Goal: Task Accomplishment & Management: Manage account settings

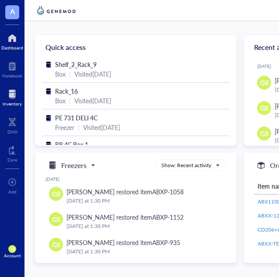
click at [12, 100] on div at bounding box center [12, 94] width 19 height 14
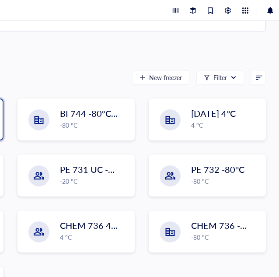
scroll to position [57, 0]
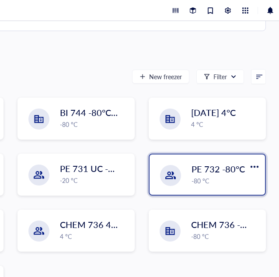
click at [202, 172] on span "PE 732 -80°C" at bounding box center [218, 169] width 53 height 12
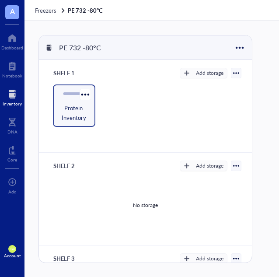
click at [73, 112] on span "Protein Inventory" at bounding box center [74, 112] width 34 height 19
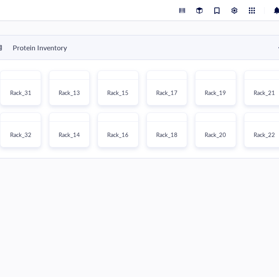
scroll to position [0, 281]
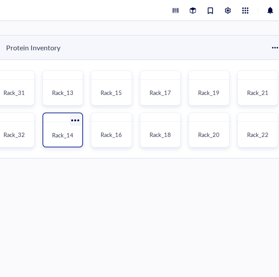
click at [59, 135] on span "Rack_14" at bounding box center [62, 135] width 21 height 8
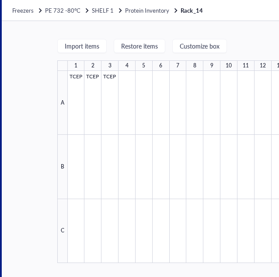
scroll to position [0, 28]
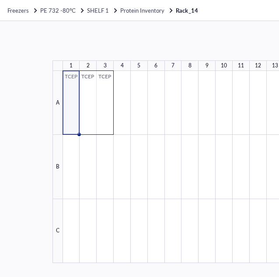
drag, startPoint x: 99, startPoint y: 90, endPoint x: 107, endPoint y: 91, distance: 8.0
click at [107, 91] on div at bounding box center [173, 167] width 221 height 192
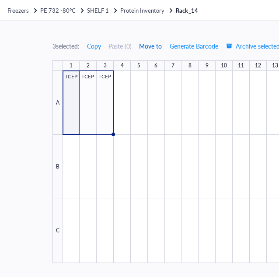
click at [154, 46] on span "Move to" at bounding box center [150, 45] width 23 height 7
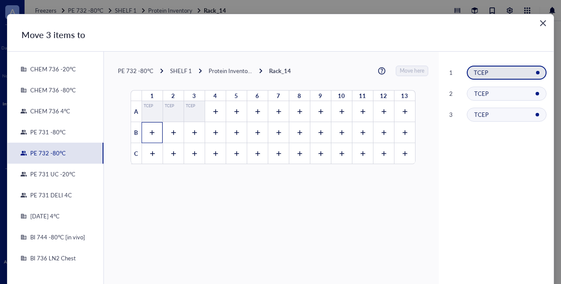
click at [149, 133] on icon at bounding box center [152, 133] width 6 height 6
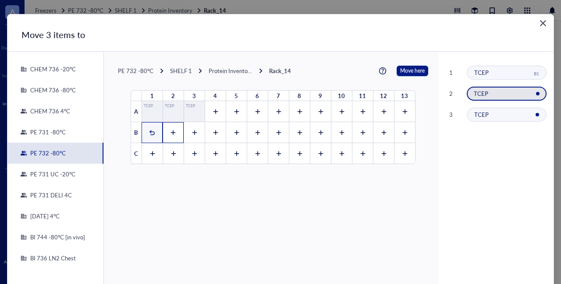
click at [170, 133] on icon at bounding box center [173, 133] width 6 height 6
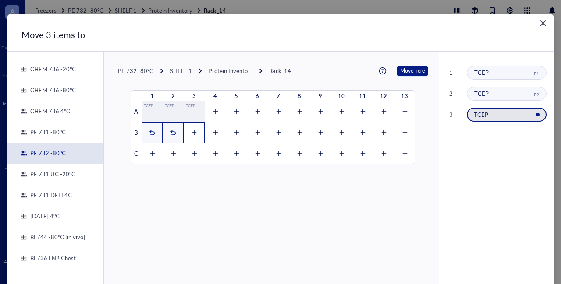
click at [191, 132] on icon at bounding box center [194, 133] width 6 height 6
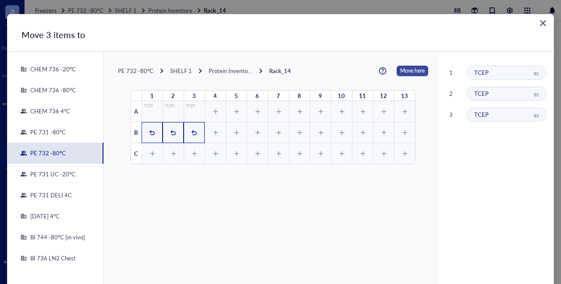
click at [279, 72] on span "Move here" at bounding box center [412, 71] width 25 height 11
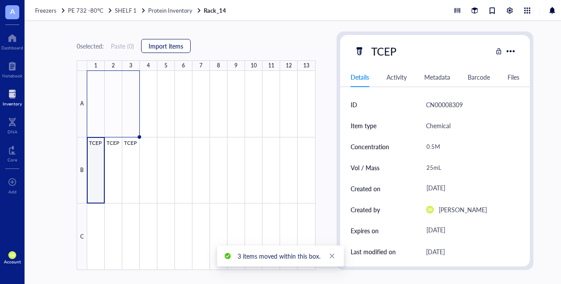
click at [169, 46] on span "Import items" at bounding box center [165, 45] width 35 height 7
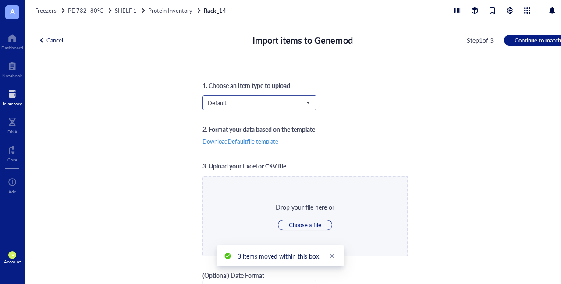
click at [255, 103] on span "Default" at bounding box center [259, 103] width 102 height 8
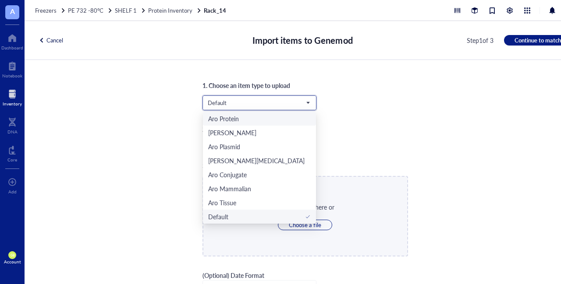
click at [236, 121] on div "Aro Protein" at bounding box center [223, 119] width 31 height 10
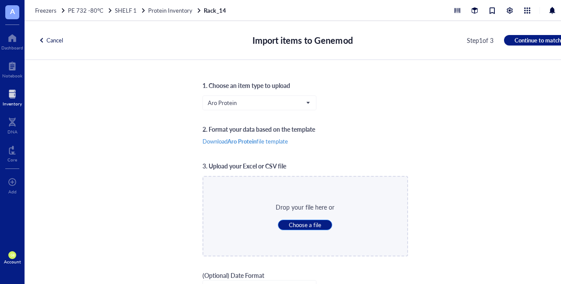
click at [279, 225] on span "Choose a file" at bounding box center [305, 225] width 32 height 8
type input "C:\fakepath\Protein update.xlsx"
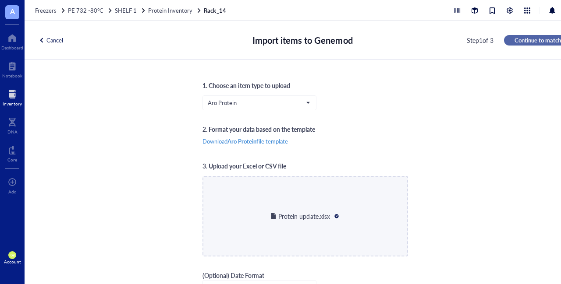
click at [279, 39] on span "Continue to match" at bounding box center [537, 40] width 46 height 8
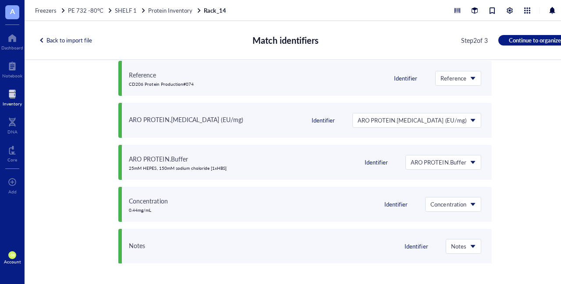
scroll to position [0, 0]
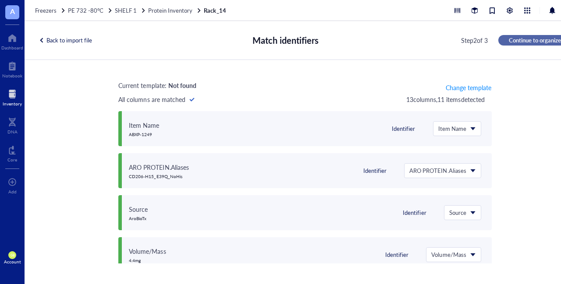
click at [279, 39] on span "Continue to organize" at bounding box center [535, 40] width 52 height 8
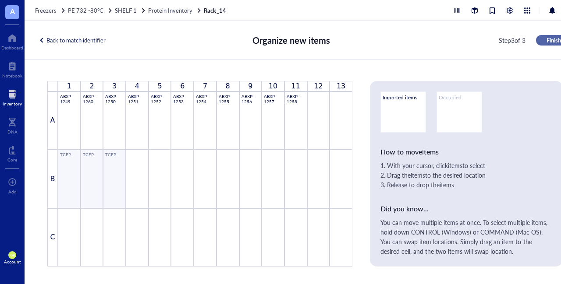
click at [279, 43] on span "Finish" at bounding box center [553, 40] width 14 height 8
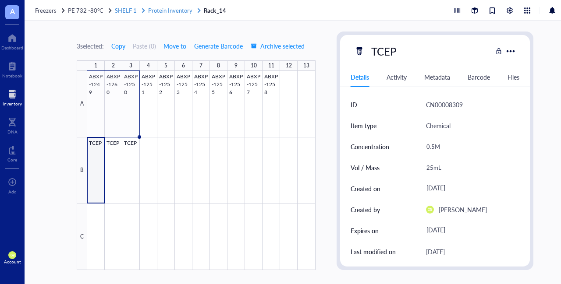
click at [179, 14] on span "Protein Inventory" at bounding box center [170, 10] width 44 height 8
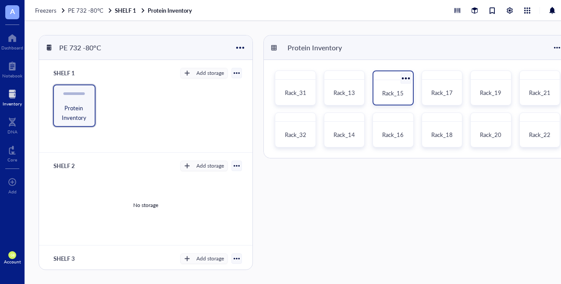
click at [279, 92] on span "Rack_15" at bounding box center [392, 93] width 21 height 8
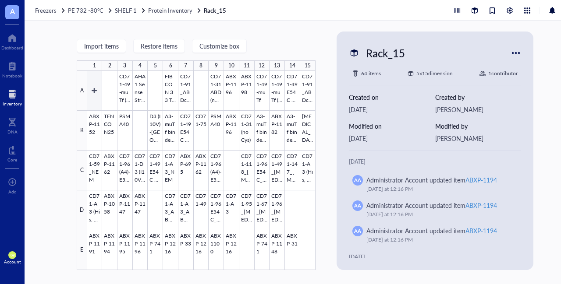
click at [95, 91] on div at bounding box center [201, 170] width 228 height 199
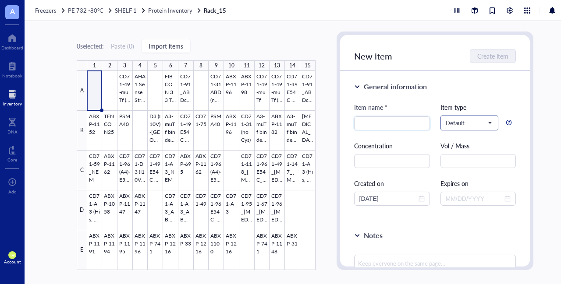
click at [279, 124] on span "Default" at bounding box center [468, 123] width 46 height 8
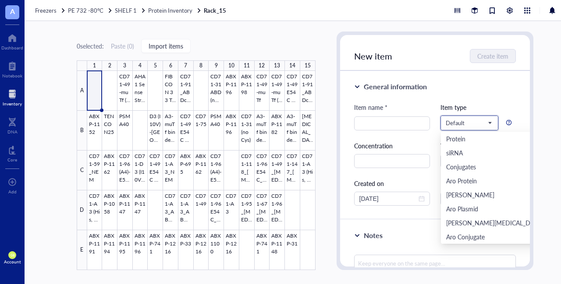
scroll to position [42, 0]
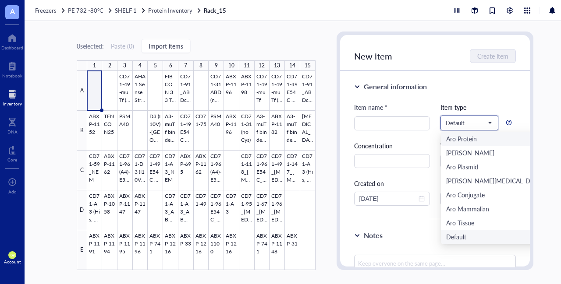
click at [279, 139] on div "Aro Protein" at bounding box center [461, 139] width 31 height 10
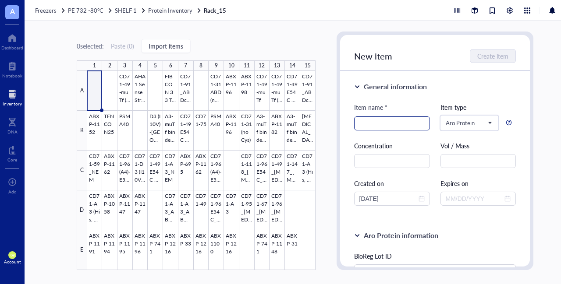
click at [279, 125] on input "search" at bounding box center [391, 123] width 65 height 13
type input "ABXP-429"
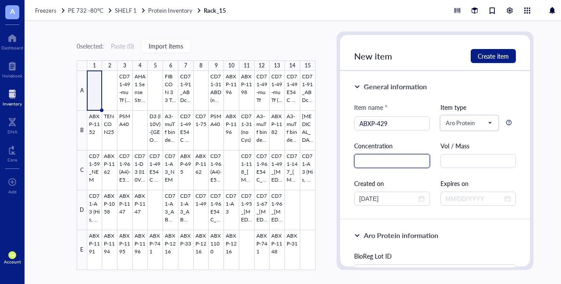
click at [279, 163] on input "text" at bounding box center [392, 161] width 76 height 14
type input "3.23mg/mL"
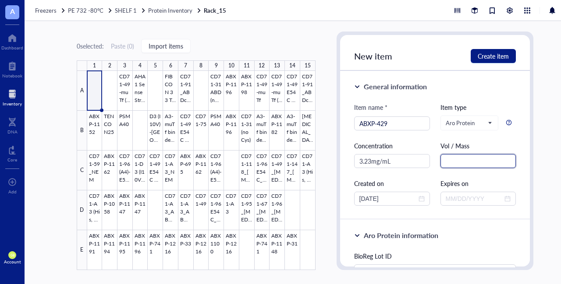
click at [279, 163] on input "text" at bounding box center [478, 161] width 76 height 14
type input "10mg"
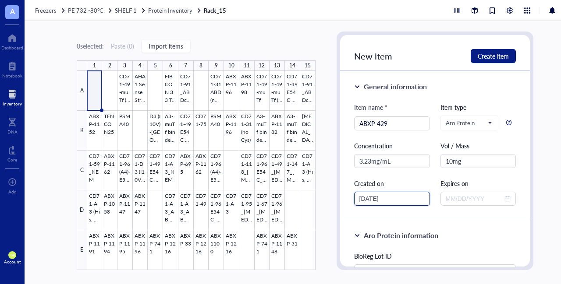
drag, startPoint x: 373, startPoint y: 197, endPoint x: 368, endPoint y: 198, distance: 5.8
click at [279, 198] on input "[DATE]" at bounding box center [387, 199] width 57 height 10
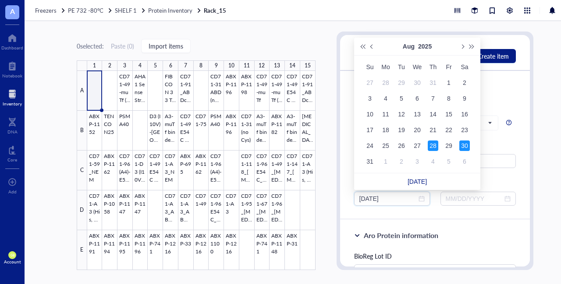
type input "[DATE]"
click at [279, 147] on div "28" at bounding box center [433, 146] width 11 height 11
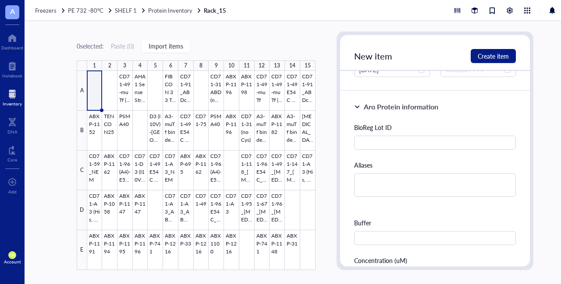
scroll to position [129, 0]
click at [279, 141] on input "text" at bounding box center [435, 142] width 162 height 14
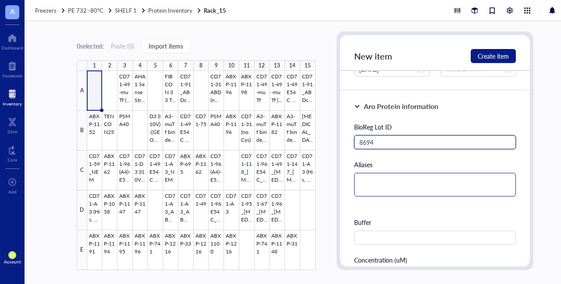
type input "8694"
click at [279, 183] on textarea at bounding box center [435, 185] width 162 height 24
type textarea "E"
type textarea "EG"
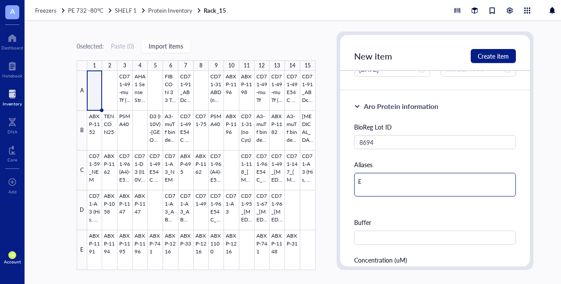
type textarea "EG"
type textarea "EGF"
type textarea "EGFR"
type textarea "EGFR-"
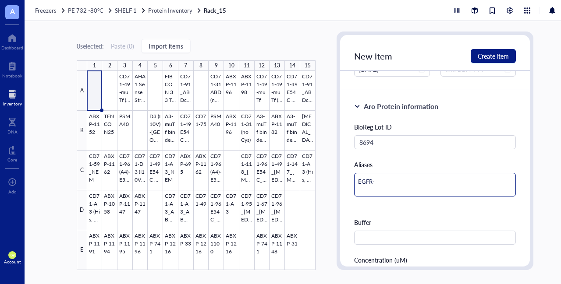
type textarea "EGFR-"
type textarea "EGFR-8"
type textarea "EGFR-83"
type textarea "EGFR-83v"
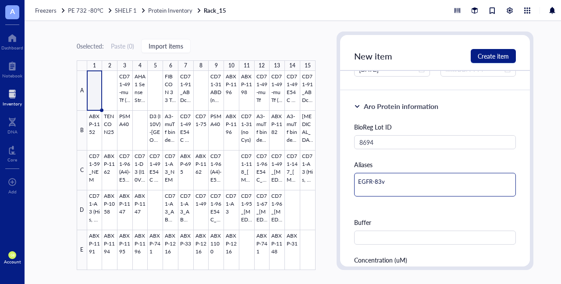
type textarea "EGFR-83v2"
type textarea "EGFR-83v22"
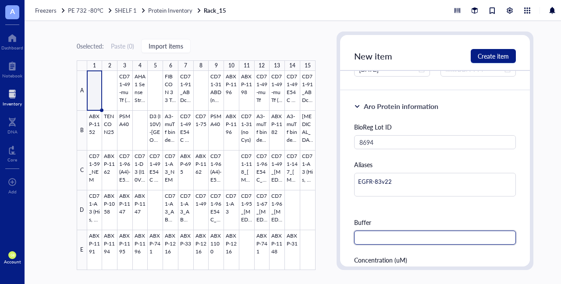
click at [279, 235] on input "text" at bounding box center [435, 238] width 162 height 14
drag, startPoint x: 362, startPoint y: 237, endPoint x: 324, endPoint y: 240, distance: 37.8
click at [279, 240] on div "0 selected: Paste ( 0 ) Import items 1 2 3 4 5 6 7 8 9 10 11 12 13 14 15 A B C …" at bounding box center [305, 152] width 561 height 263
paste input "HEPES, 150mM sodium choloride [1xHBS]"
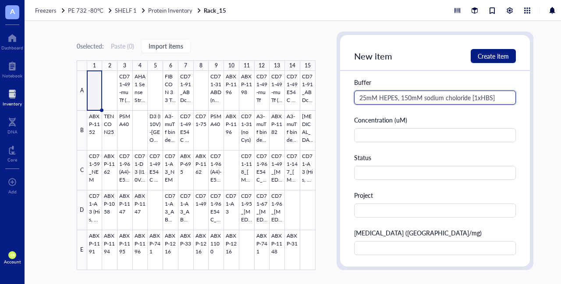
scroll to position [270, 0]
type input "25mM HEPES, 150mM sodium choloride [1xHBS]"
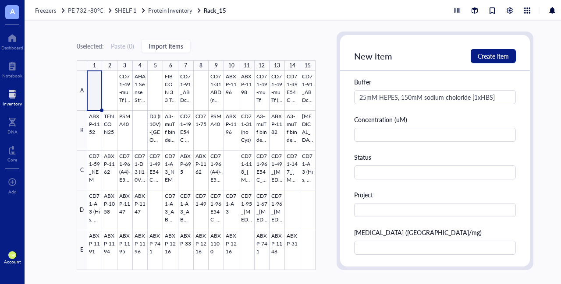
click at [279, 218] on div "BioReg Lot ID 8694 Aliases EGFR-83v22 Buffer 25mM HEPES, 150mM sodium choloride…" at bounding box center [435, 118] width 162 height 273
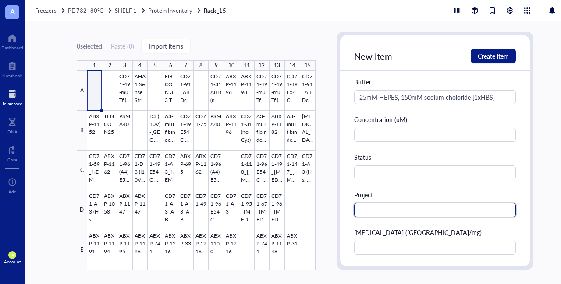
click at [279, 208] on input "text" at bounding box center [435, 210] width 162 height 14
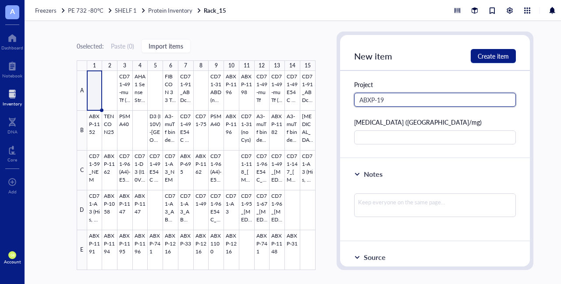
scroll to position [381, 0]
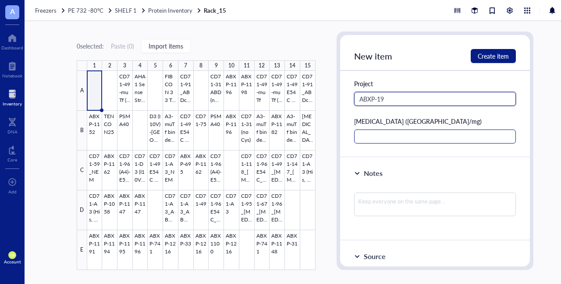
type input "ABXP-19"
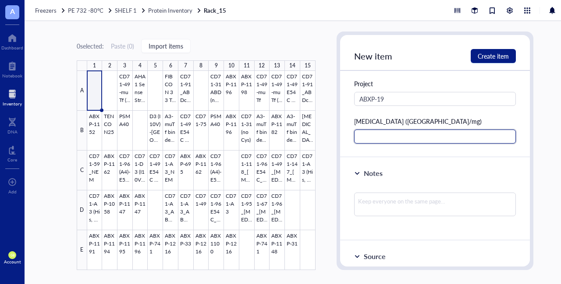
click at [279, 134] on input "text" at bounding box center [435, 137] width 162 height 14
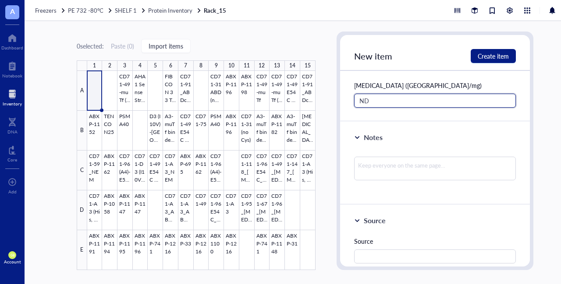
scroll to position [423, 0]
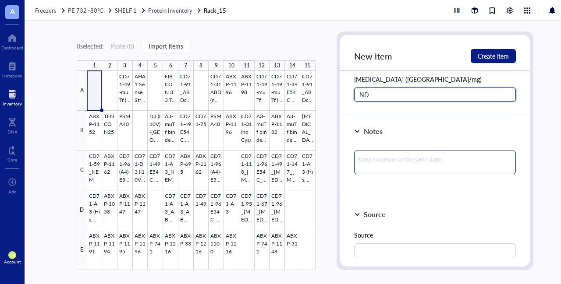
type input "ND"
click at [279, 163] on textarea at bounding box center [435, 163] width 162 height 24
type textarea "A"
type textarea "AB"
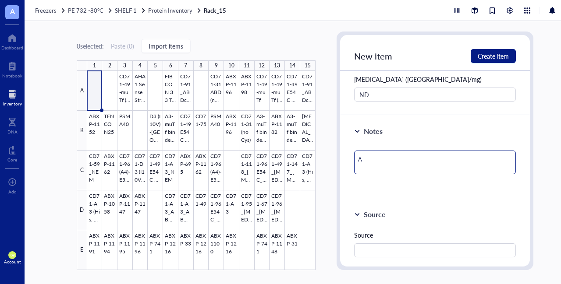
type textarea "AB"
type textarea "ABX"
type textarea "ABXP"
type textarea "ABXP-"
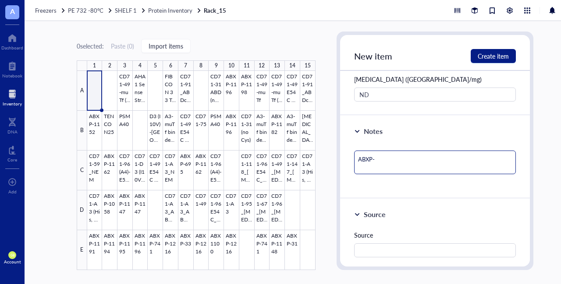
type textarea "ABXP-"
type textarea "ABXP-4"
type textarea "ABXP-42"
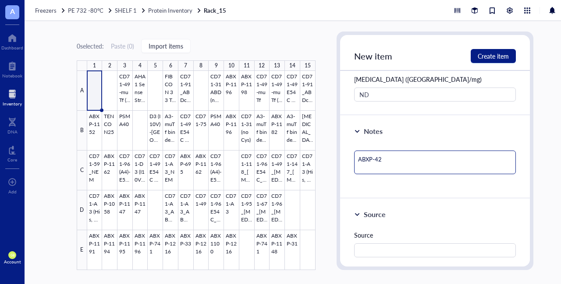
type textarea "ABXP-429"
type textarea "ABXP-429 l"
type textarea "ABXP-429 lo"
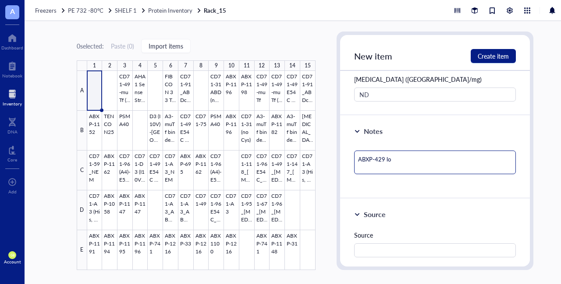
type textarea "ABXP-429 lot"
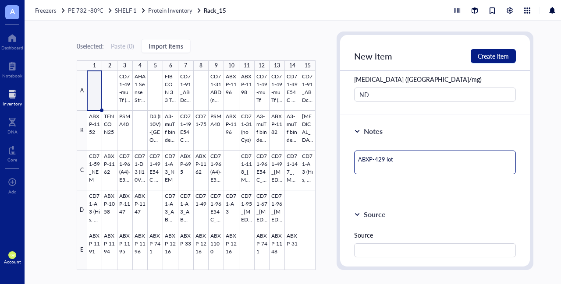
type textarea "ABXP-429 lot"
type textarea "ABXP-429 lo"
type textarea "ABXP-429 l"
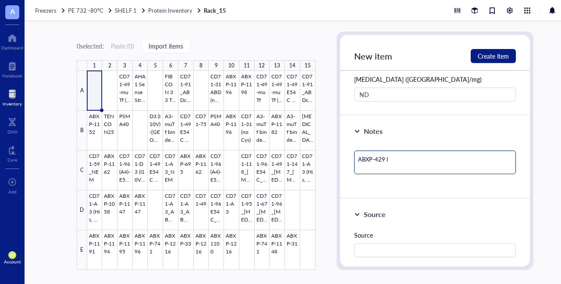
type textarea "ABXP-429"
type textarea "ABXP-429 r"
type textarea "ABXP-429 re"
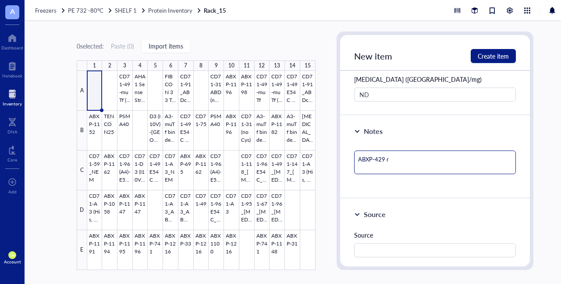
type textarea "ABXP-429 re"
type textarea "ABXP-429 red"
type textarea "ABXP-429 redu"
type textarea "ABXP-429 reduc"
type textarea "ABXP-429 reduce"
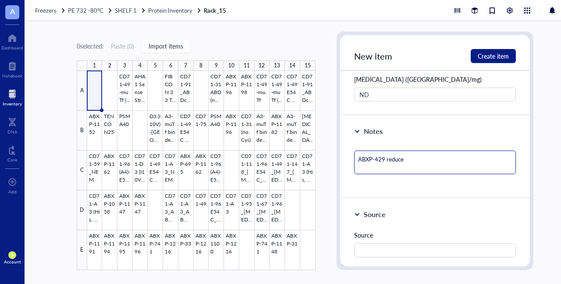
type textarea "ABXP-429 reduced"
type textarea "ABXP-429 reduced wi"
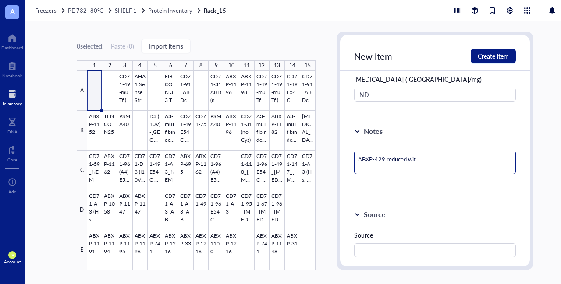
type textarea "ABXP-429 reduced with"
type textarea "ABXP-429 reduced with 5"
type textarea "ABXP-429 reduced with 5m"
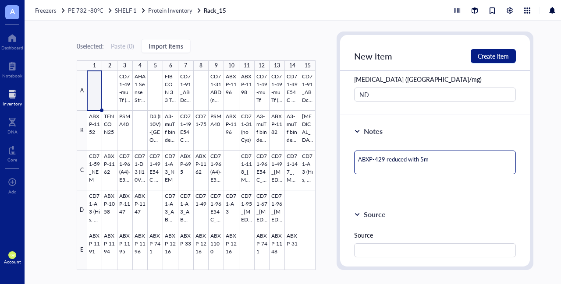
type textarea "ABXP-429 reduced with 5m"
type textarea "ABXP-429 reduced with 5mM"
type textarea "ABXP-429 reduced with 5mM T"
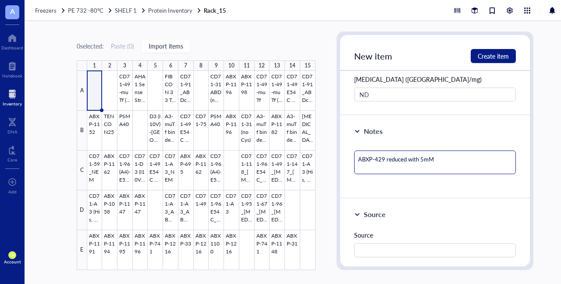
type textarea "ABXP-429 reduced with 5mM T"
type textarea "ABXP-429 reduced with 5mM TC"
type textarea "ABXP-429 reduced with 5mM TCE"
type textarea "ABXP-429 reduced with 5mM TCEP"
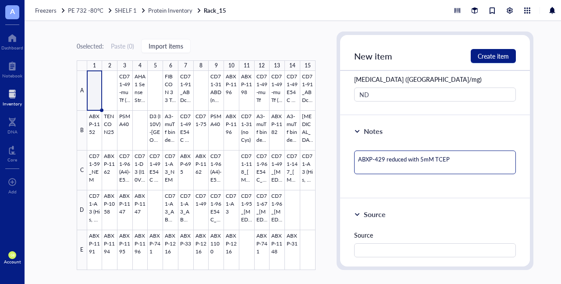
type textarea "ABXP-429 reduced with 5mM TCEP"
type textarea "ABXP-429 reduced with 5mM TCEP a"
type textarea "ABXP-429 reduced with 5mM TCEP an"
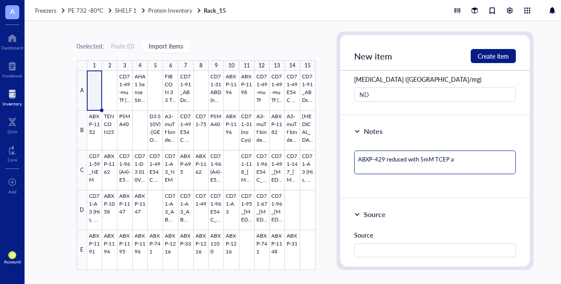
type textarea "ABXP-429 reduced with 5mM TCEP an"
type textarea "ABXP-429 reduced with 5mM TCEP and"
type textarea "ABXP-429 reduced with 5mM TCEP and b"
type textarea "ABXP-429 reduced with 5mM TCEP and bu"
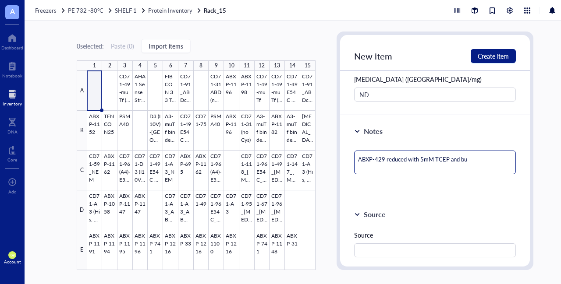
type textarea "ABXP-429 reduced with 5mM TCEP and buf"
type textarea "ABXP-429 reduced with 5mM TCEP and buff"
type textarea "ABXP-429 reduced with 5mM TCEP and buffe"
type textarea "ABXP-429 reduced with 5mM TCEP and buffer"
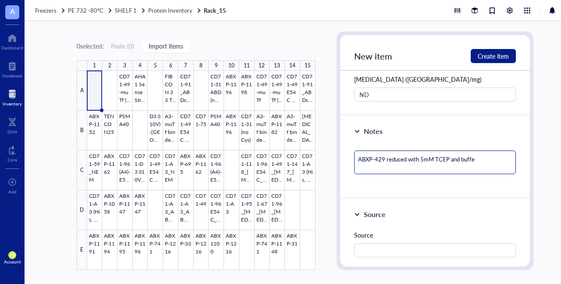
type textarea "ABXP-429 reduced with 5mM TCEP and buffer"
type textarea "ABXP-429 reduced with 5mM TCEP and buffer e"
type textarea "ABXP-429 reduced with 5mM TCEP and buffer ex"
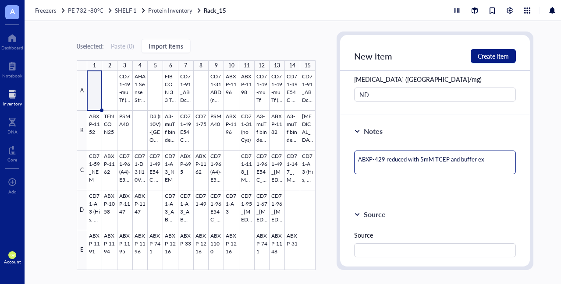
type textarea "ABXP-429 reduced with 5mM TCEP and buffer exc"
type textarea "ABXP-429 reduced with 5mM TCEP and buffer exch"
type textarea "ABXP-429 reduced with 5mM TCEP and buffer excha"
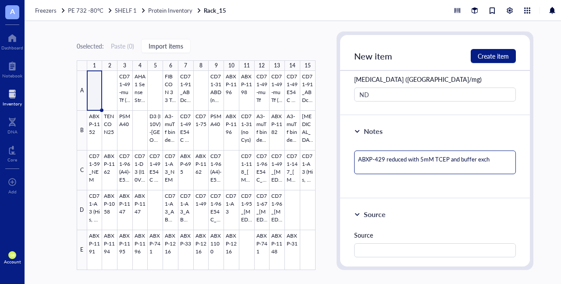
type textarea "ABXP-429 reduced with 5mM TCEP and buffer excha"
type textarea "ABXP-429 reduced with 5mM TCEP and buffer exchan"
type textarea "ABXP-429 reduced with 5mM TCEP and buffer exchang"
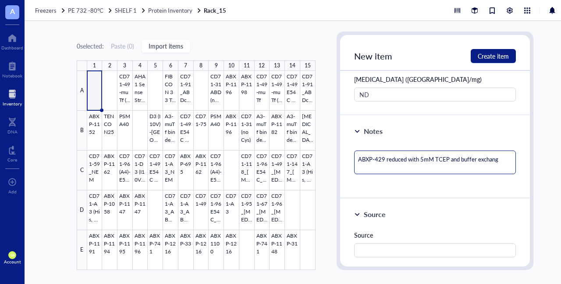
type textarea "ABXP-429 reduced with 5mM TCEP and buffer exchange"
type textarea "ABXP-429 reduced with 5mM TCEP and buffer exchanged"
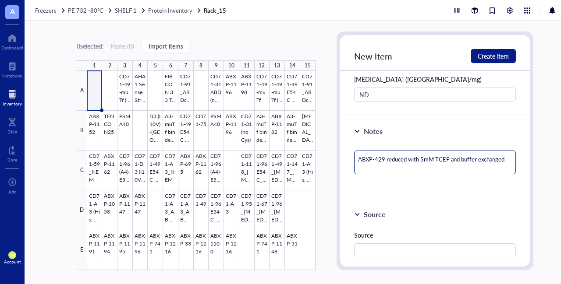
type textarea "ABXP-429 reduced with 5mM TCEP and buffer exchanged u"
type textarea "ABXP-429 reduced with 5mM TCEP and buffer exchanged us"
type textarea "ABXP-429 reduced with 5mM TCEP and buffer exchanged usi"
type textarea "ABXP-429 reduced with 5mM TCEP and buffer exchanged using"
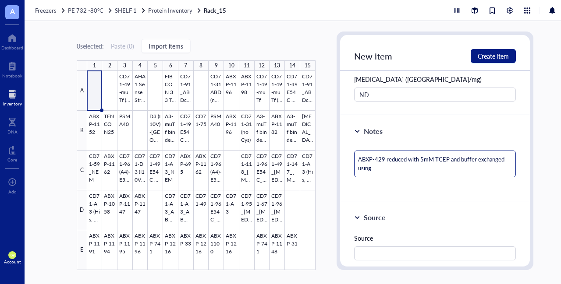
type textarea "ABXP-429 reduced with 5mM TCEP and buffer exchanged using"
type textarea "ABXP-429 reduced with 5mM TCEP and buffer exchanged using a"
type textarea "ABXP-429 reduced with 5mM TCEP and buffer exchanged using am"
type textarea "ABXP-429 reduced with 5mM TCEP and buffer exchanged using amm"
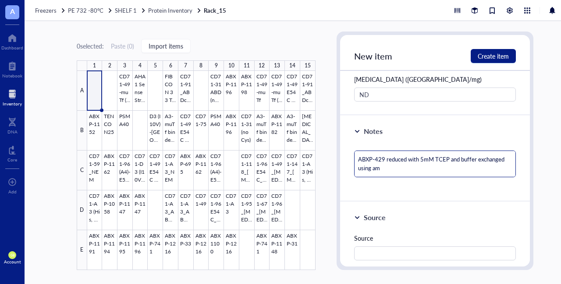
type textarea "ABXP-429 reduced with 5mM TCEP and buffer exchanged using amm"
type textarea "ABXP-429 reduced with 5mM TCEP and buffer exchanged using ammo"
type textarea "ABXP-429 reduced with 5mM TCEP and buffer exchanged using [PERSON_NAME]"
type textarea "ABXP-429 reduced with 5mM TCEP and buffer exchanged using ammoni"
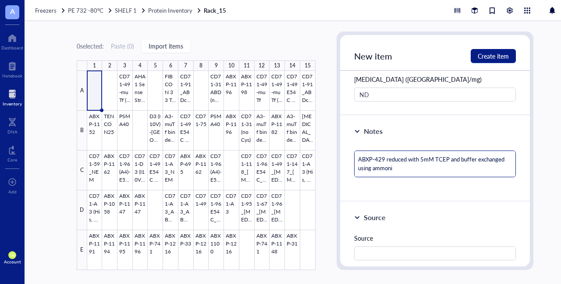
type textarea "ABXP-429 reduced with 5mM TCEP and buffer exchanged using ammoniu"
type textarea "ABXP-429 reduced with 5mM TCEP and buffer exchanged using ammonium"
type textarea "ABXP-429 reduced with 5mM TCEP and buffer exchanged using ammonium s"
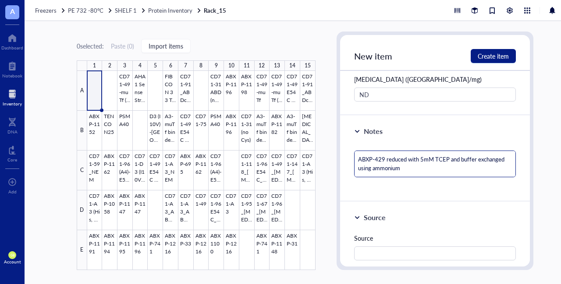
type textarea "ABXP-429 reduced with 5mM TCEP and buffer exchanged using ammonium s"
type textarea "ABXP-429 reduced with 5mM TCEP and buffer exchanged using ammonium su"
type textarea "ABXP-429 reduced with 5mM TCEP and buffer exchanged using ammonium sul"
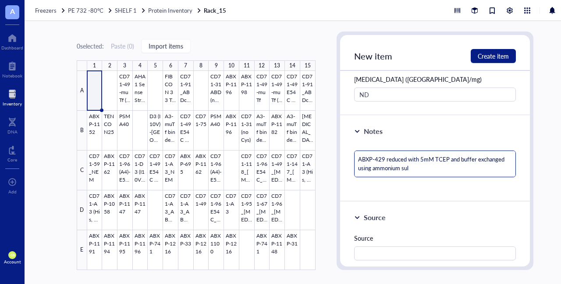
type textarea "ABXP-429 reduced with 5mM TCEP and buffer exchanged using ammonium sulf"
type textarea "ABXP-429 reduced with 5mM TCEP and buffer exchanged using ammonium [MEDICAL_DAT…"
type textarea "ABXP-429 reduced with 5mM TCEP and buffer exchanged using ammonium sulfat"
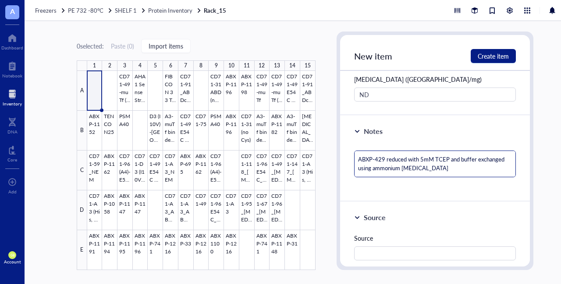
type textarea "ABXP-429 reduced with 5mM TCEP and buffer exchanged using ammonium sulfat"
type textarea "ABXP-429 reduced with 5mM TCEP and buffer exchanged using ammonium sulfate"
type textarea "ABXP-429 reduced with 5mM TCEP and buffer exchanged using ammonium sulfate p"
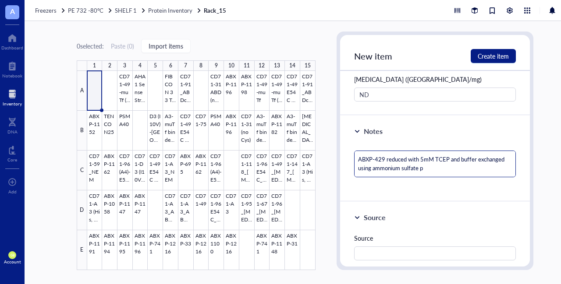
type textarea "ABXP-429 reduced with 5mM TCEP and buffer exchanged using ammonium sulfate pr"
type textarea "ABXP-429 reduced with 5mM TCEP and buffer exchanged using ammonium sulfate pre"
type textarea "ABXP-429 reduced with 5mM TCEP and buffer exchanged using ammonium sulfate prec"
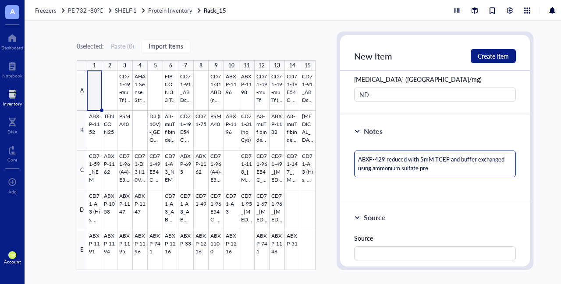
type textarea "ABXP-429 reduced with 5mM TCEP and buffer exchanged using ammonium sulfate prec"
type textarea "ABXP-429 reduced with 5mM TCEP and buffer exchanged using ammonium sulfate preci"
type textarea "ABXP-429 reduced with 5mM TCEP and buffer exchanged using ammonium sulfate prec…"
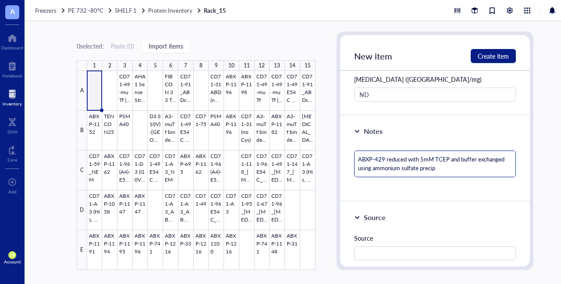
type textarea "ABXP-429 reduced with 5mM TCEP and buffer exchanged using ammonium sulfate prec…"
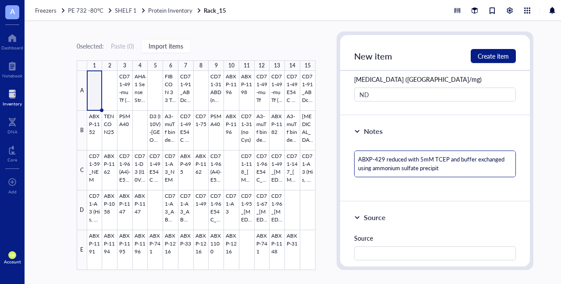
type textarea "ABXP-429 reduced with 5mM TCEP and buffer exchanged using ammonium sulfate prec…"
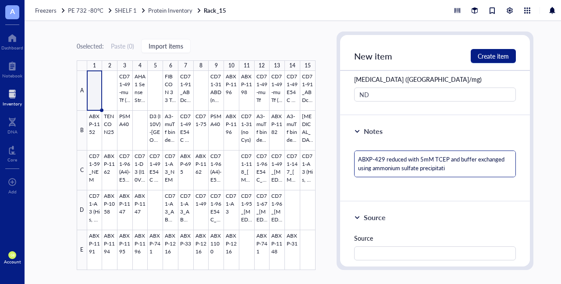
type textarea "ABXP-429 reduced with 5mM TCEP and buffer exchanged using ammonium sulfate prec…"
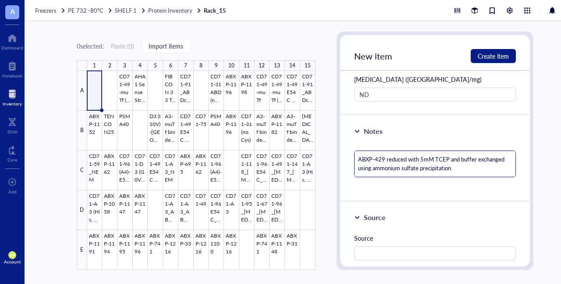
drag, startPoint x: 458, startPoint y: 170, endPoint x: 337, endPoint y: 155, distance: 121.9
click at [279, 155] on div "New item Create item General information Item name * ABXP-429 Item type Aro Pro…" at bounding box center [434, 151] width 197 height 239
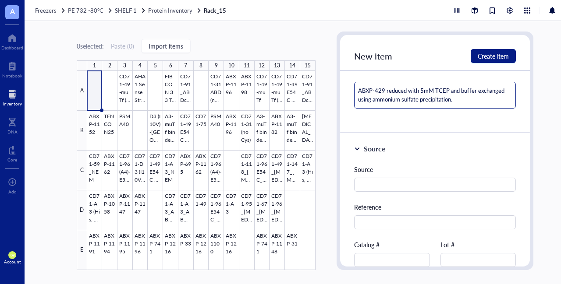
scroll to position [492, 0]
type textarea "ABXP-429 reduced with 5mM TCEP and buffer exchanged using ammonium sulfate prec…"
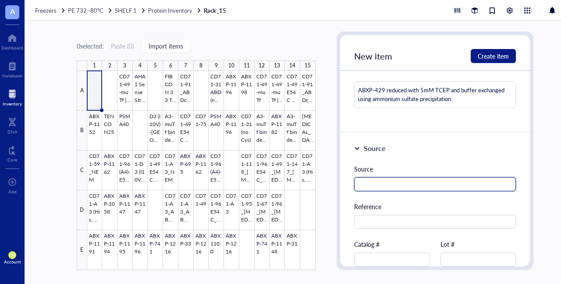
click at [279, 177] on input "text" at bounding box center [435, 184] width 162 height 14
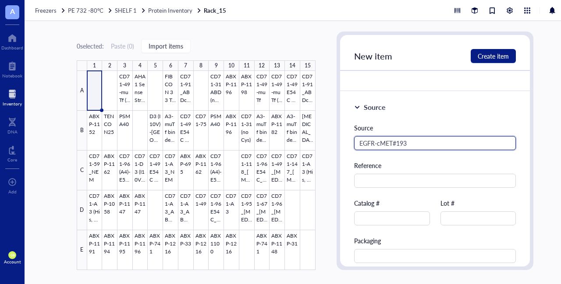
scroll to position [534, 0]
drag, startPoint x: 417, startPoint y: 138, endPoint x: 293, endPoint y: 145, distance: 123.7
click at [279, 145] on div "0 selected: Paste ( 0 ) Import items 1 2 3 4 5 6 7 8 9 10 11 12 13 14 15 A B C …" at bounding box center [305, 152] width 561 height 263
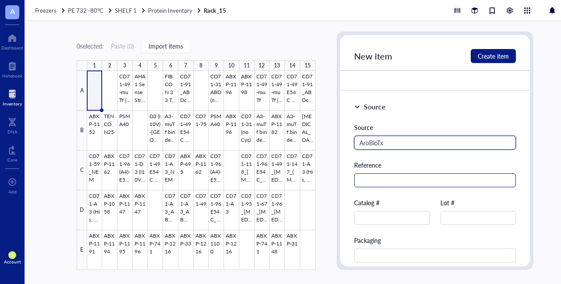
type input "AroBioTx"
click at [279, 177] on input "text" at bounding box center [435, 180] width 162 height 14
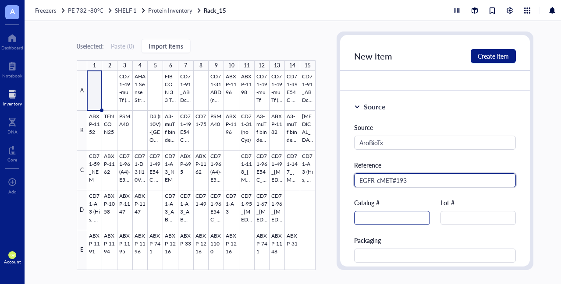
type input "EGFR-cMET#193"
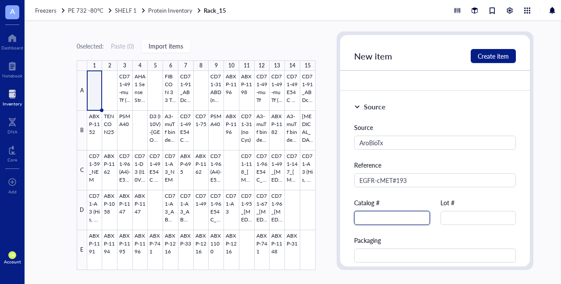
click at [279, 214] on input "text" at bounding box center [392, 218] width 76 height 14
type input "ABXP-429"
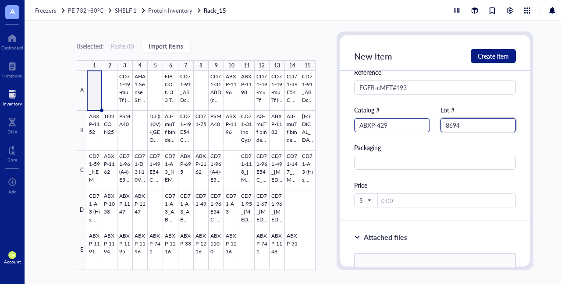
scroll to position [632, 0]
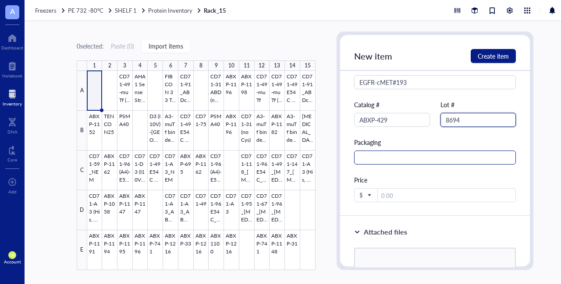
type input "8694"
click at [279, 155] on input "text" at bounding box center [435, 158] width 162 height 14
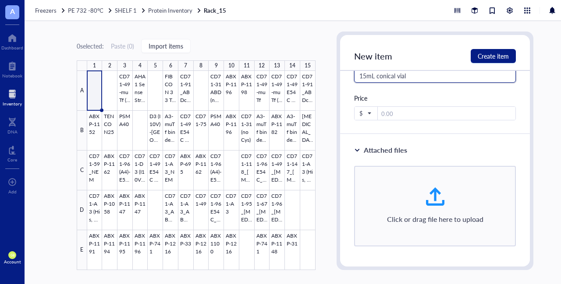
scroll to position [709, 0]
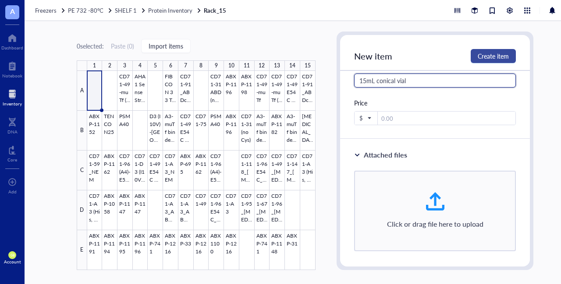
type input "15mL conical vial"
click at [279, 54] on span "Create item" at bounding box center [492, 56] width 31 height 7
type textarea "Keep everyone on the same page…"
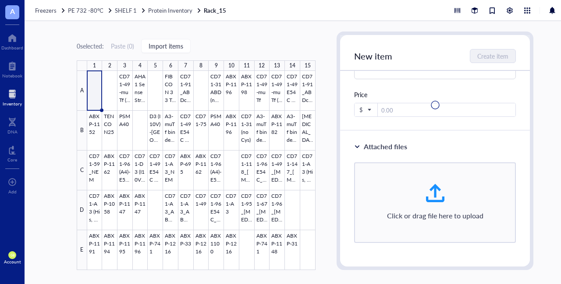
type input "[DATE]"
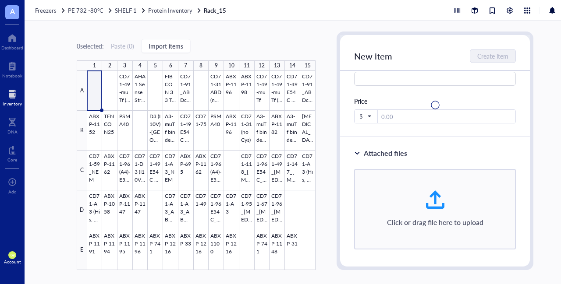
scroll to position [389, 0]
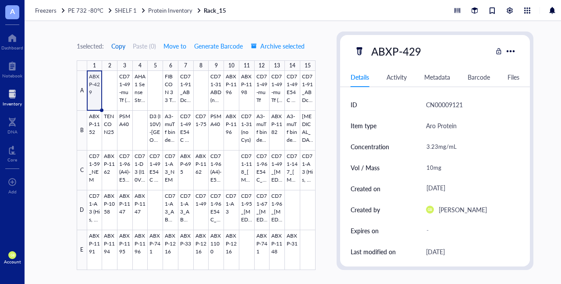
click at [119, 47] on span "Copy" at bounding box center [118, 45] width 14 height 7
click at [110, 89] on div at bounding box center [201, 170] width 228 height 199
type textarea "Keep everyone on the same page…"
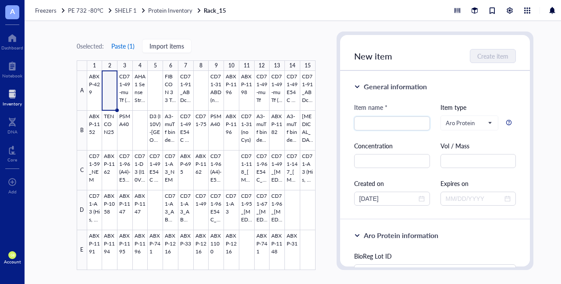
click at [122, 46] on button "Paste ( 1 )" at bounding box center [123, 46] width 24 height 14
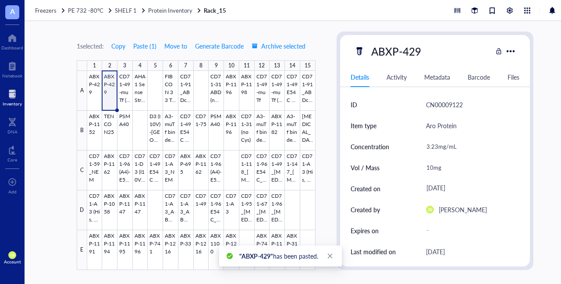
click at [279, 65] on div "ABXP-429 Details Activity Metadata Barcode Files ID CN00009122 Item type Aro Pr…" at bounding box center [435, 151] width 190 height 232
click at [279, 145] on div "3.23mg/mL" at bounding box center [469, 147] width 94 height 18
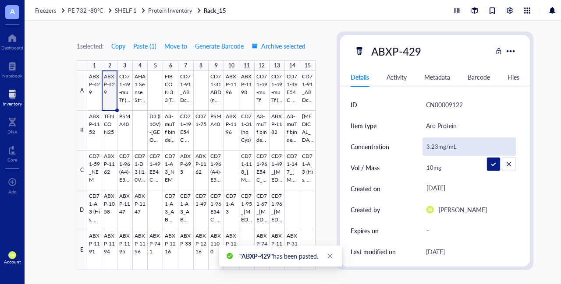
drag, startPoint x: 436, startPoint y: 146, endPoint x: 412, endPoint y: 146, distance: 23.7
click at [279, 146] on div "Concentration 3.23mg/mL" at bounding box center [434, 146] width 169 height 21
type input "6.6mg/mL"
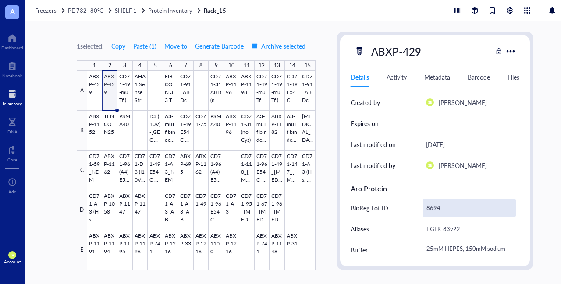
scroll to position [108, 0]
click at [279, 209] on div "8694" at bounding box center [469, 207] width 94 height 18
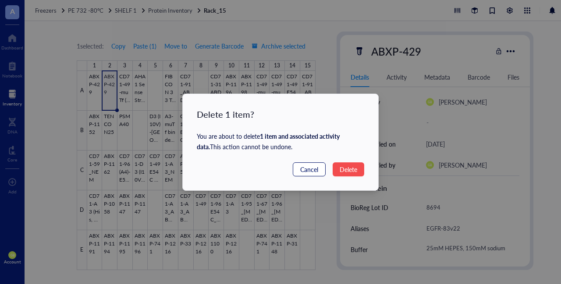
click at [279, 165] on span "Cancel" at bounding box center [309, 170] width 18 height 10
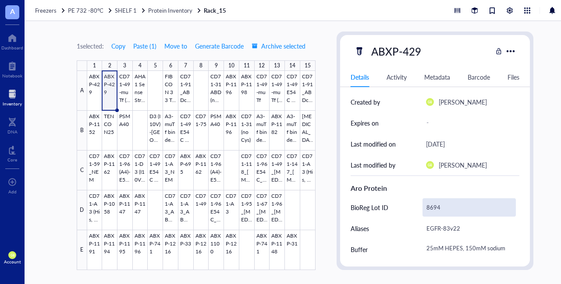
click at [279, 205] on div "8694" at bounding box center [469, 207] width 94 height 18
type input "8695"
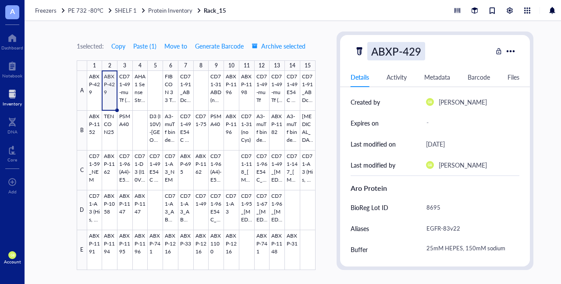
click at [279, 47] on div "ABXP-429" at bounding box center [423, 51] width 138 height 18
click at [279, 51] on div "ABXP-429" at bounding box center [396, 51] width 58 height 18
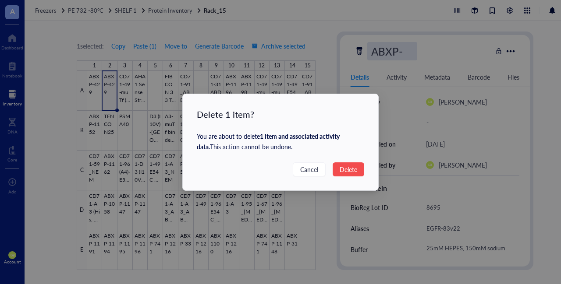
type input "ABXP-"
click at [279, 170] on span "Cancel" at bounding box center [309, 170] width 18 height 10
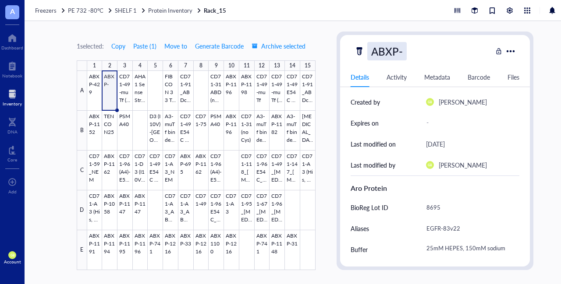
click at [279, 55] on div "ABXP-" at bounding box center [386, 51] width 39 height 18
type input "ABXP-935"
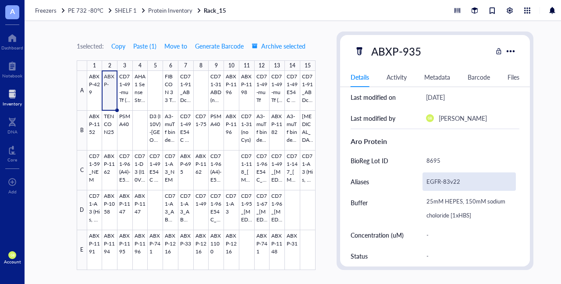
click at [279, 182] on div "EGFR-83v22" at bounding box center [469, 182] width 94 height 18
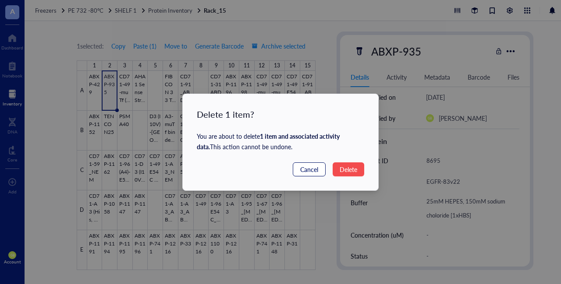
click at [279, 172] on span "Cancel" at bounding box center [309, 170] width 18 height 10
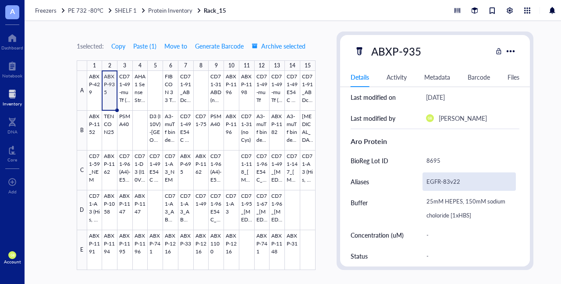
click at [279, 181] on div "EGFR-83v22" at bounding box center [469, 182] width 94 height 18
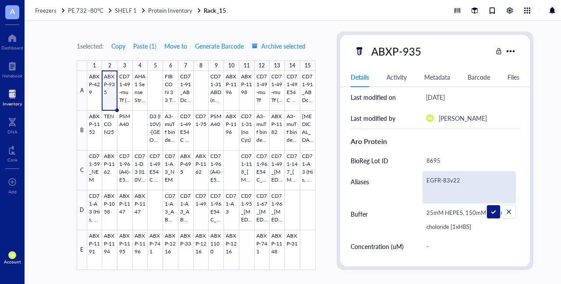
drag, startPoint x: 459, startPoint y: 181, endPoint x: 421, endPoint y: 177, distance: 38.7
click at [279, 177] on div "Aliases EGFR-83v22" at bounding box center [434, 187] width 169 height 32
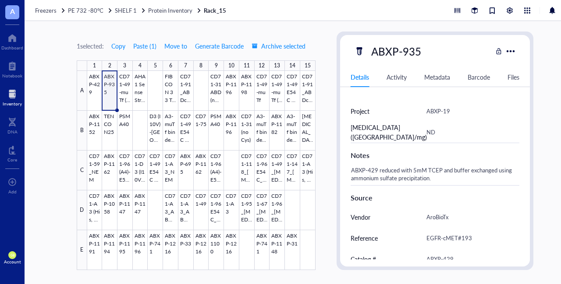
scroll to position [336, 0]
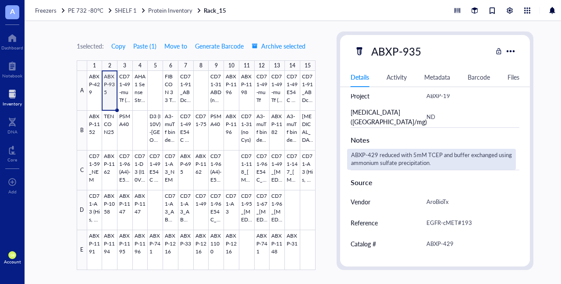
click at [279, 165] on div "ABXP-429 reduced with 5mM TCEP and buffer exchanged using ammonium sulfate prec…" at bounding box center [431, 159] width 169 height 21
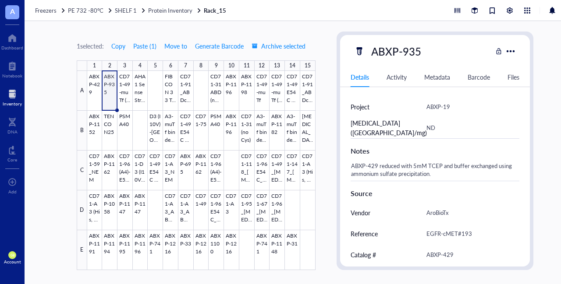
click at [279, 165] on div "ABXP-429 reduced with 5mM TCEP and buffer exchanged using ammonium sulfate prec…" at bounding box center [431, 170] width 169 height 21
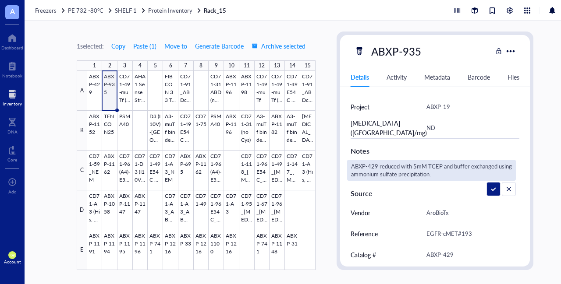
click at [279, 165] on textarea "ABXP-429 reduced with 5mM TCEP and buffer exchanged using ammonium sulfate prec…" at bounding box center [431, 170] width 168 height 19
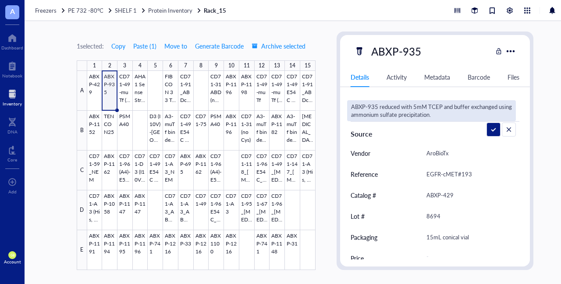
scroll to position [392, 0]
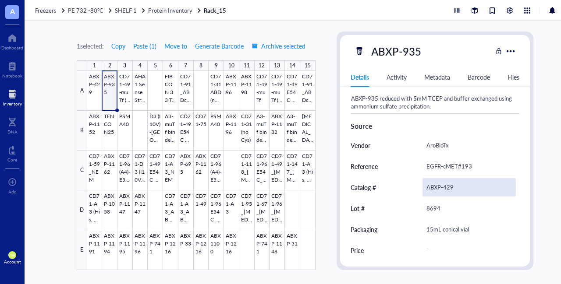
click at [279, 186] on div "ABXP-429" at bounding box center [469, 187] width 94 height 18
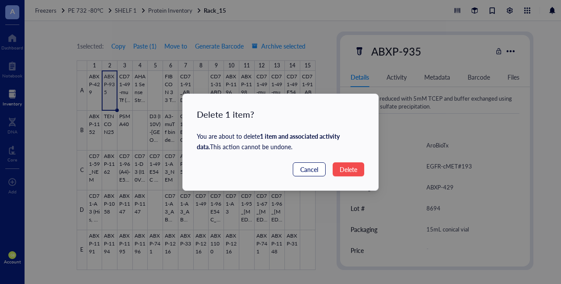
click at [279, 166] on span "Cancel" at bounding box center [309, 170] width 18 height 10
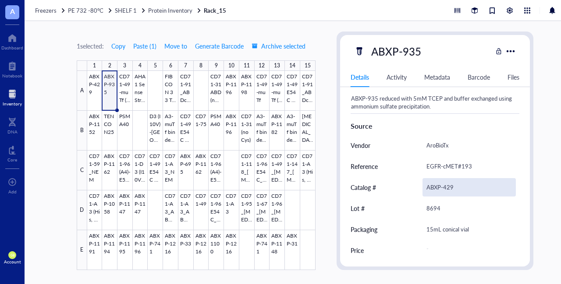
click at [279, 186] on div "ABXP-429" at bounding box center [469, 187] width 94 height 18
drag, startPoint x: 443, startPoint y: 185, endPoint x: 459, endPoint y: 187, distance: 15.9
click at [279, 187] on input "ABXP-429" at bounding box center [469, 188] width 93 height 18
click at [279, 188] on div "ABXP-429" at bounding box center [469, 187] width 94 height 18
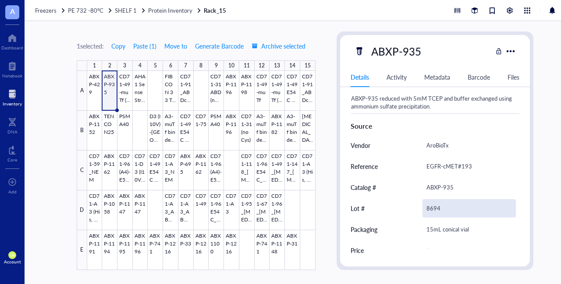
click at [279, 210] on div "8694" at bounding box center [469, 208] width 94 height 18
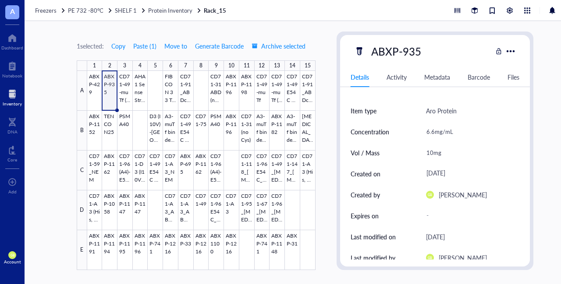
scroll to position [0, 0]
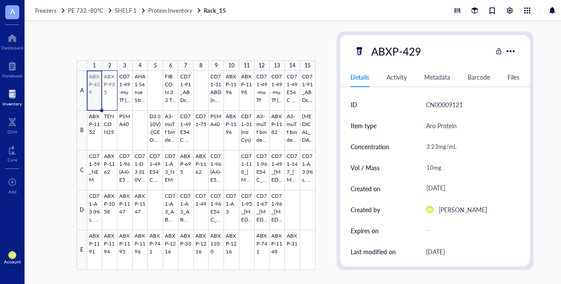
drag, startPoint x: 96, startPoint y: 82, endPoint x: 111, endPoint y: 85, distance: 15.1
click at [111, 85] on div at bounding box center [201, 170] width 228 height 199
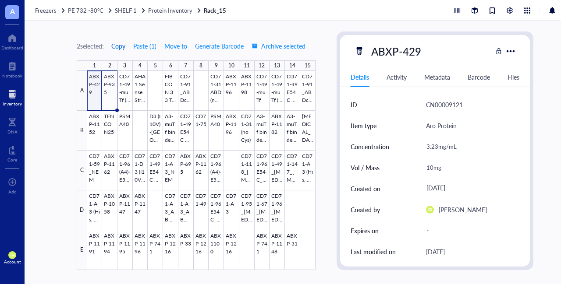
click at [122, 45] on span "Copy" at bounding box center [118, 45] width 14 height 7
click at [166, 10] on span "Protein Inventory" at bounding box center [170, 10] width 44 height 8
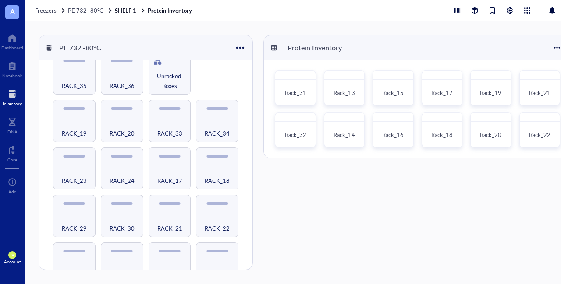
scroll to position [322, 0]
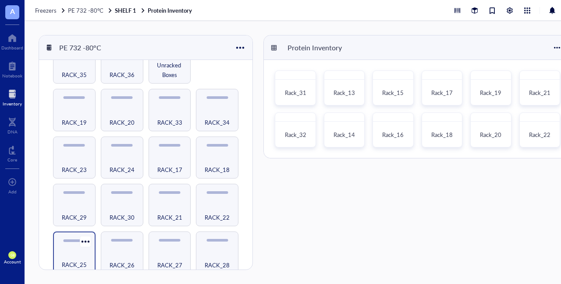
click at [79, 251] on div "RACK_25" at bounding box center [74, 260] width 34 height 19
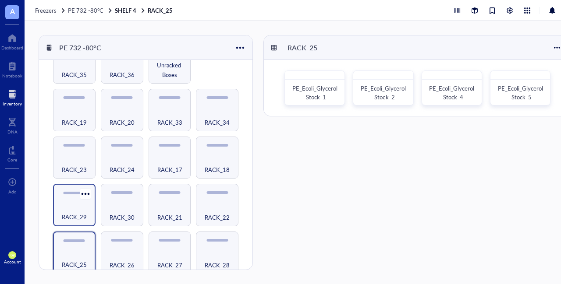
click at [76, 203] on div "RACK_29" at bounding box center [74, 212] width 34 height 19
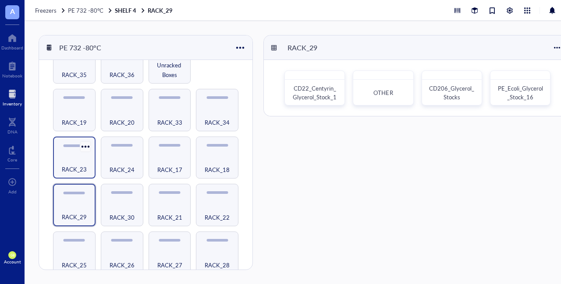
click at [79, 148] on div at bounding box center [85, 146] width 13 height 13
click at [64, 159] on div "RACK_23" at bounding box center [74, 164] width 34 height 19
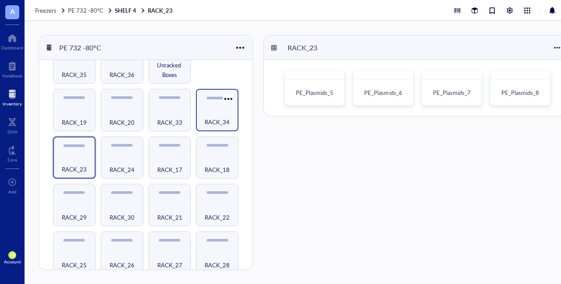
click at [213, 108] on div "RACK_34" at bounding box center [217, 117] width 34 height 19
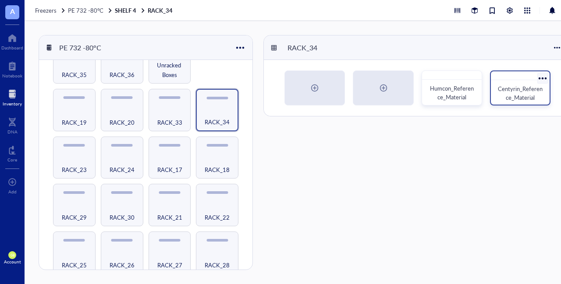
click at [279, 88] on span "Centyrin_Reference_Material" at bounding box center [520, 93] width 45 height 17
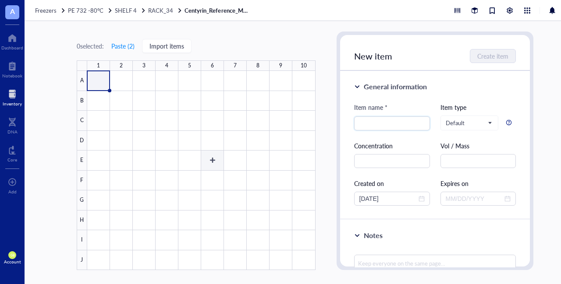
click at [218, 156] on div at bounding box center [201, 170] width 228 height 199
click at [127, 46] on button "Paste ( 2 )" at bounding box center [123, 46] width 24 height 14
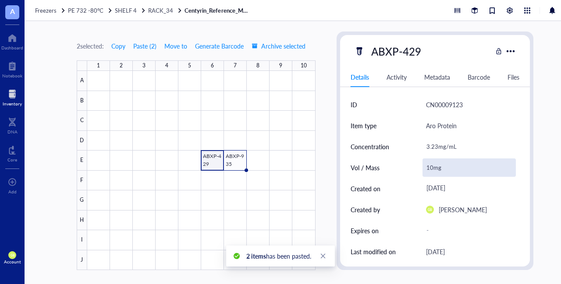
click at [279, 170] on div "10mg" at bounding box center [469, 168] width 94 height 18
click at [279, 170] on input "10mg" at bounding box center [469, 168] width 93 height 18
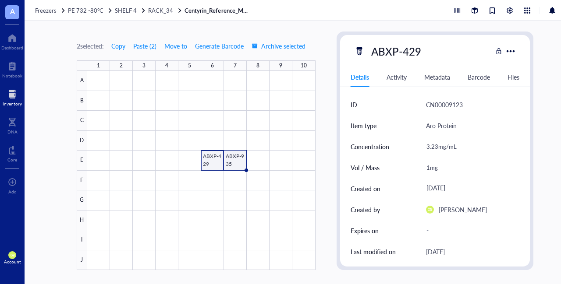
click at [235, 154] on div at bounding box center [201, 170] width 228 height 199
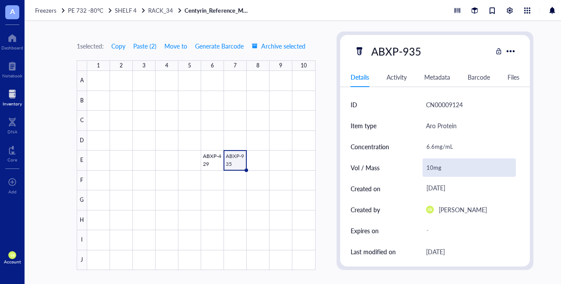
click at [279, 168] on div "10mg" at bounding box center [469, 168] width 94 height 18
click at [279, 168] on input "10mg" at bounding box center [469, 168] width 93 height 18
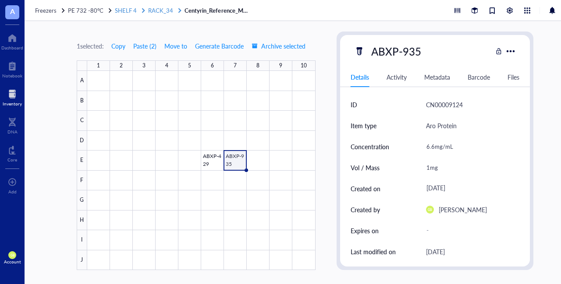
click at [163, 9] on span "RACK_34" at bounding box center [160, 10] width 25 height 8
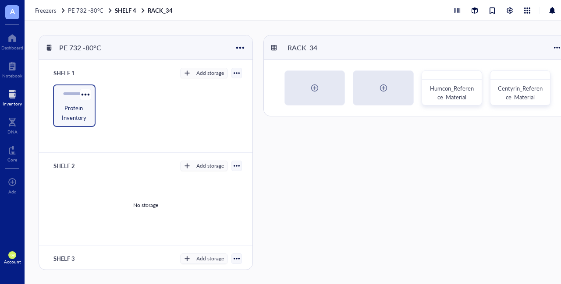
click at [76, 98] on div "Protein Inventory" at bounding box center [74, 106] width 42 height 42
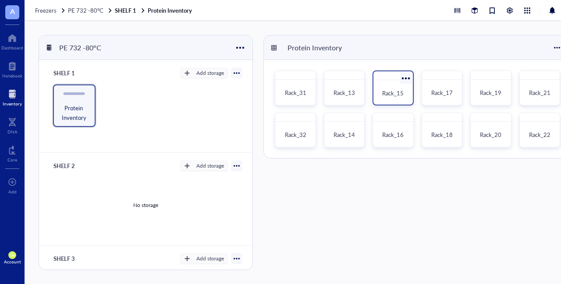
click at [279, 95] on span "Rack_15" at bounding box center [392, 93] width 21 height 8
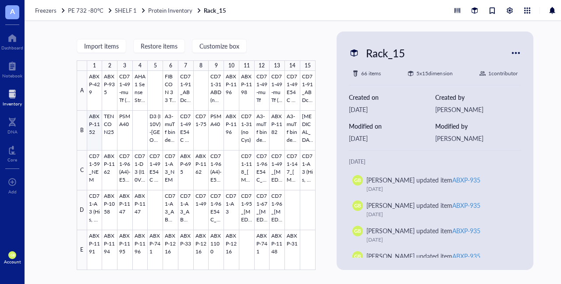
click at [97, 117] on div at bounding box center [201, 170] width 228 height 199
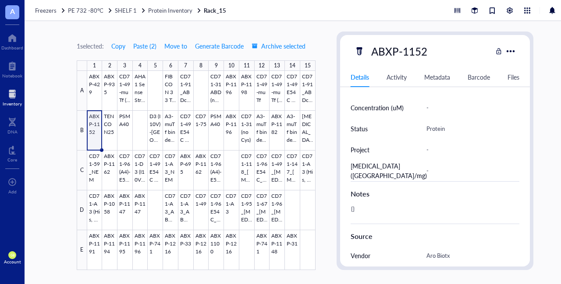
scroll to position [392, 0]
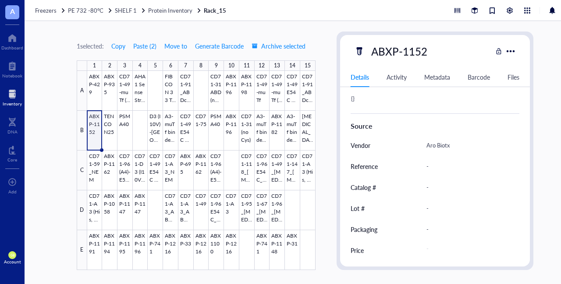
click at [54, 149] on div "1 selected: Copy Paste ( 2 ) Move to Generate Barcode Archive selected 1 2 3 4 …" at bounding box center [305, 152] width 561 height 263
click at [169, 12] on span "Protein Inventory" at bounding box center [170, 10] width 44 height 8
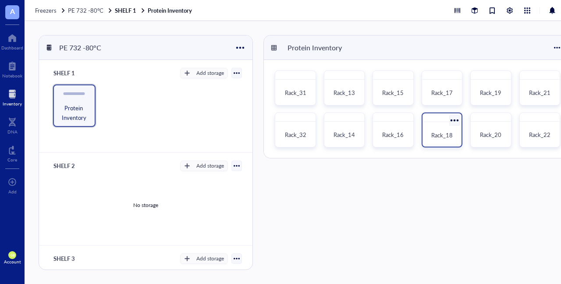
click at [279, 137] on span "Rack_18" at bounding box center [441, 135] width 21 height 8
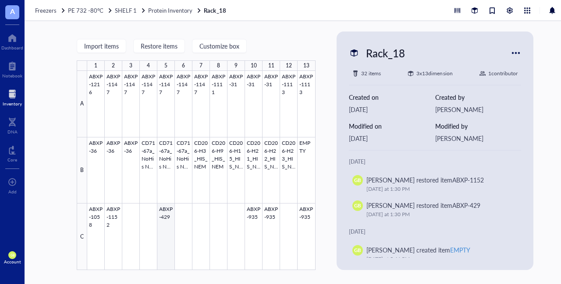
click at [166, 212] on div at bounding box center [201, 170] width 228 height 199
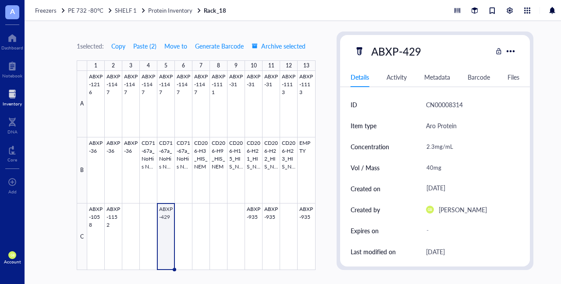
click at [12, 95] on div at bounding box center [12, 94] width 19 height 14
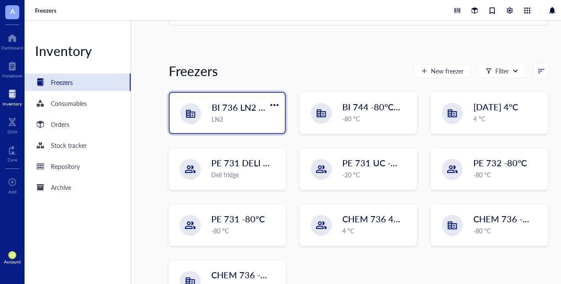
scroll to position [63, 0]
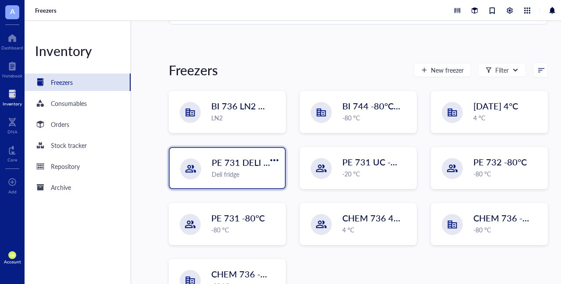
click at [225, 169] on div "PE 731 DELI 4C Deli fridge" at bounding box center [246, 167] width 68 height 23
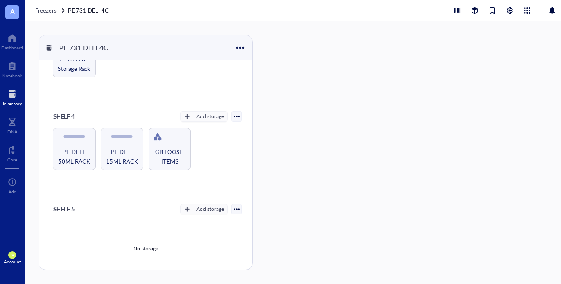
scroll to position [236, 0]
click at [68, 156] on span "PE DELI 50ML RACK" at bounding box center [74, 155] width 34 height 19
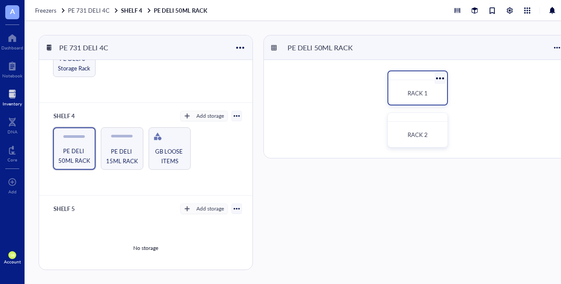
click at [279, 89] on div "RACK 1" at bounding box center [417, 93] width 45 height 9
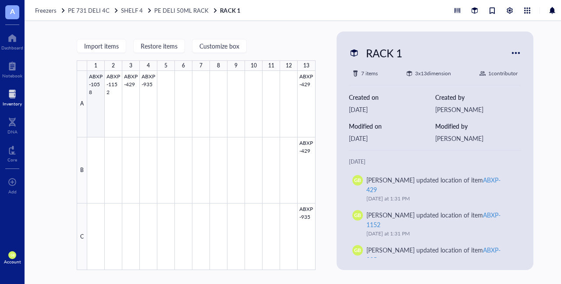
click at [96, 95] on div at bounding box center [201, 170] width 228 height 199
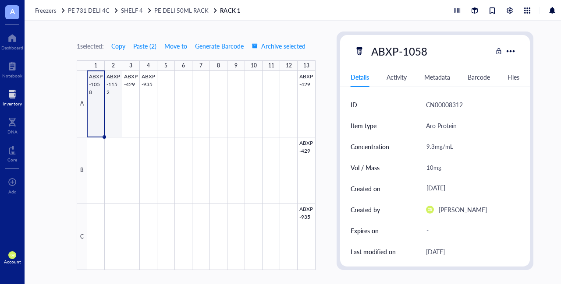
click at [116, 98] on div at bounding box center [201, 170] width 228 height 199
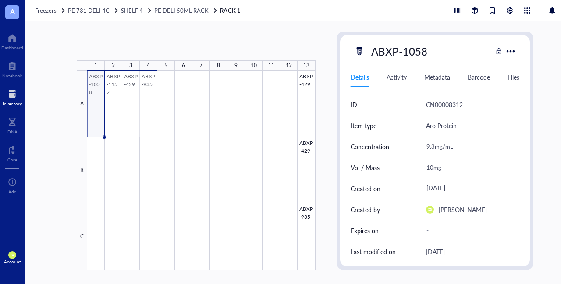
drag, startPoint x: 99, startPoint y: 91, endPoint x: 148, endPoint y: 97, distance: 49.4
click at [148, 97] on div at bounding box center [201, 170] width 228 height 199
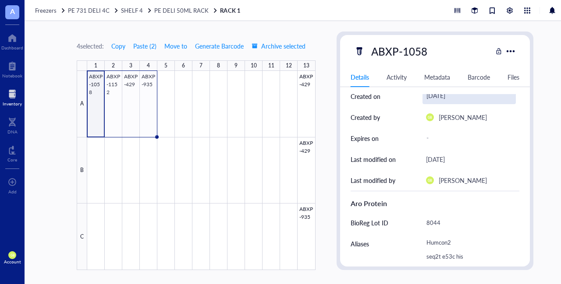
scroll to position [81, 0]
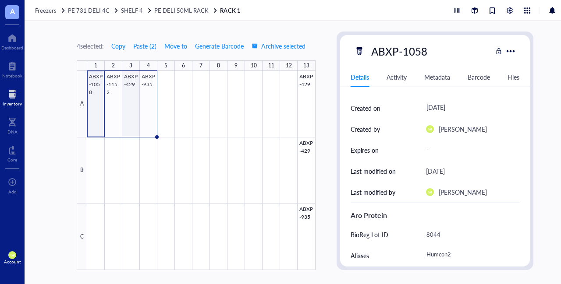
click at [125, 101] on div at bounding box center [201, 170] width 228 height 199
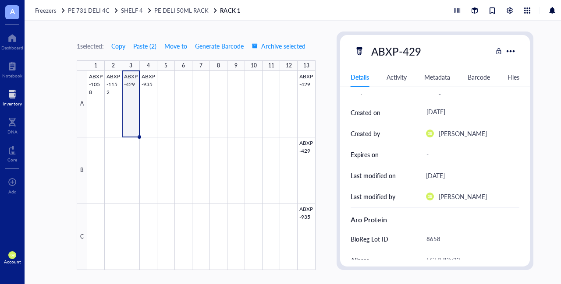
scroll to position [76, 0]
click at [148, 90] on div at bounding box center [201, 170] width 228 height 199
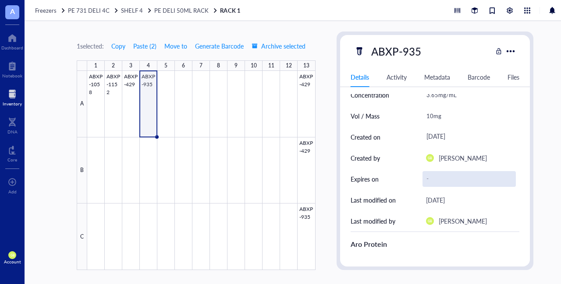
scroll to position [50, 0]
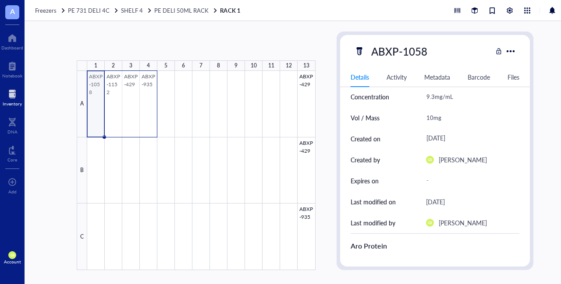
drag, startPoint x: 96, startPoint y: 99, endPoint x: 147, endPoint y: 103, distance: 51.0
click at [147, 103] on div at bounding box center [201, 170] width 228 height 199
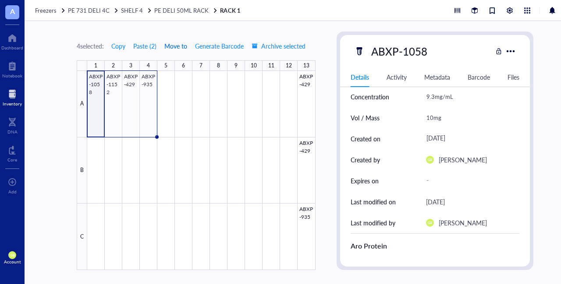
click at [180, 48] on span "Move to" at bounding box center [175, 45] width 23 height 7
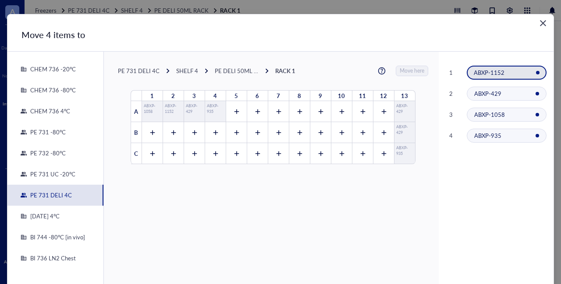
click at [48, 152] on div "PE 732 -80°C" at bounding box center [46, 153] width 39 height 8
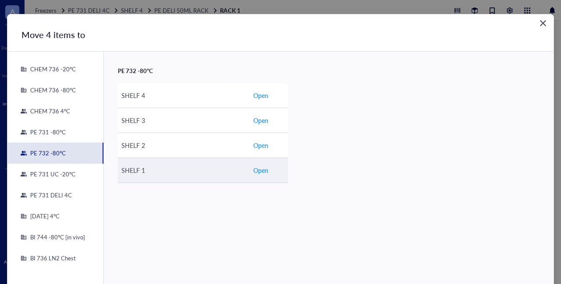
click at [255, 167] on span "Open" at bounding box center [260, 171] width 15 height 10
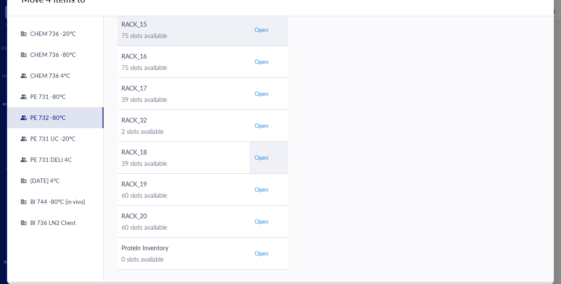
scroll to position [49, 0]
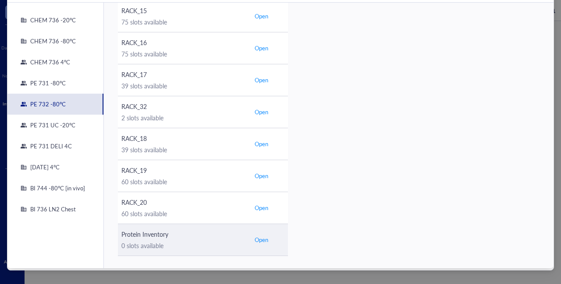
click at [263, 237] on span "Open" at bounding box center [262, 240] width 14 height 8
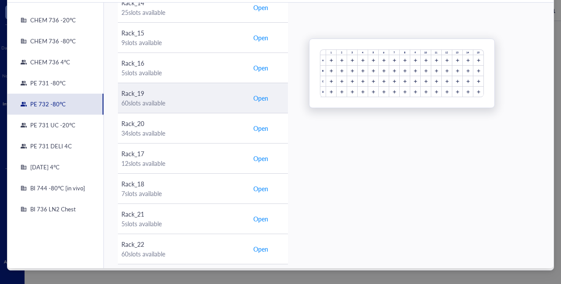
scroll to position [132, 0]
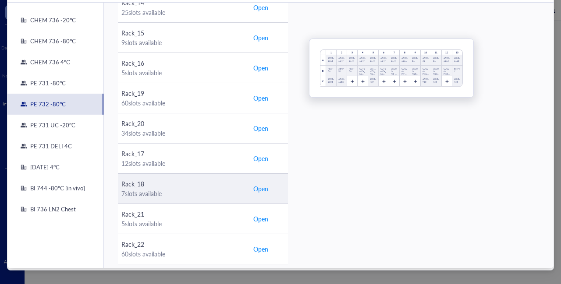
click at [261, 185] on span "Open" at bounding box center [260, 189] width 15 height 10
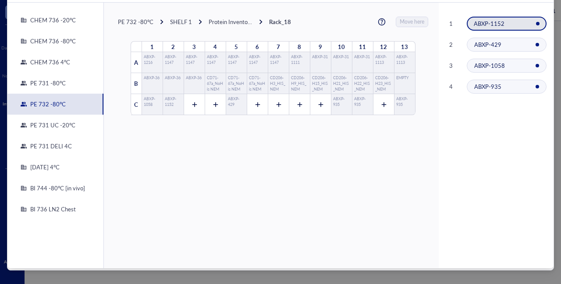
scroll to position [0, 0]
click at [212, 103] on icon at bounding box center [215, 105] width 6 height 6
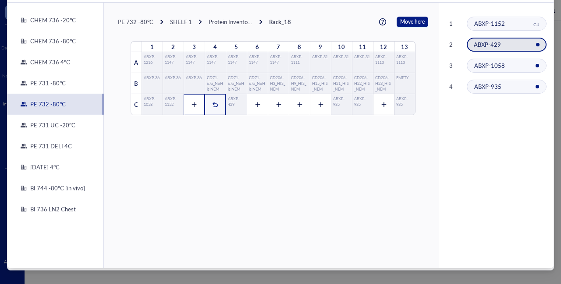
click at [192, 104] on icon at bounding box center [194, 105] width 5 height 5
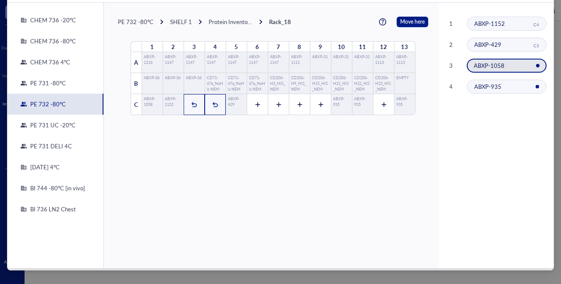
click at [191, 105] on icon at bounding box center [194, 105] width 6 height 6
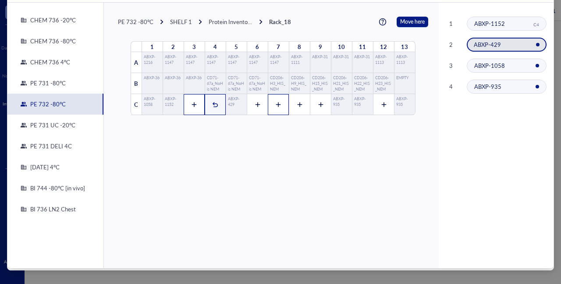
click at [275, 102] on icon at bounding box center [278, 105] width 6 height 6
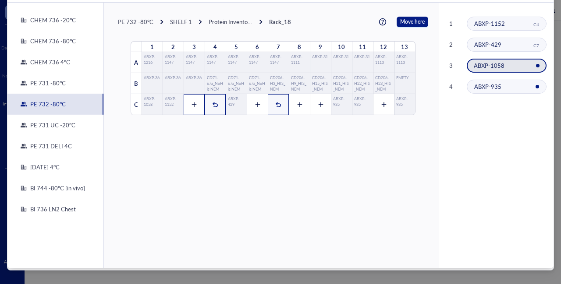
click at [191, 103] on icon at bounding box center [194, 105] width 6 height 6
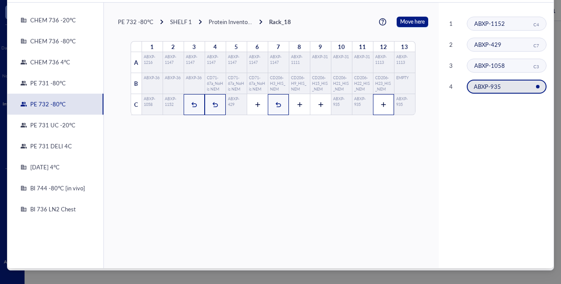
click at [279, 106] on icon at bounding box center [383, 105] width 5 height 5
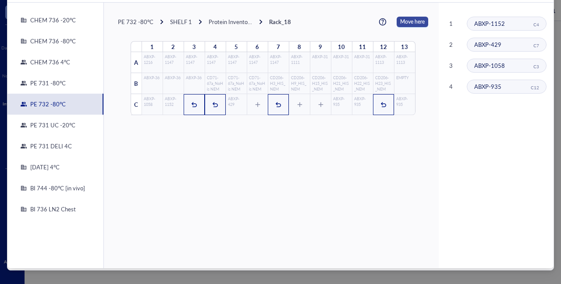
click at [279, 21] on span "Move here" at bounding box center [412, 22] width 25 height 11
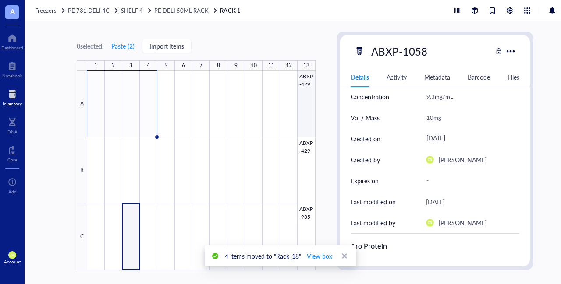
click at [279, 95] on div at bounding box center [201, 170] width 228 height 199
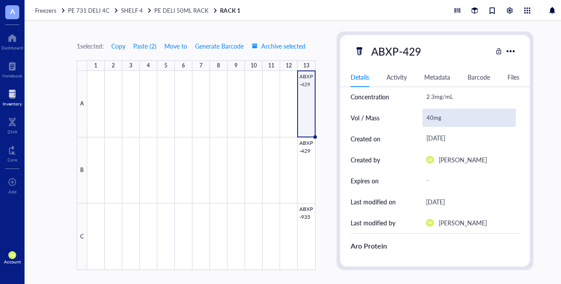
click at [279, 117] on div "40mg" at bounding box center [469, 118] width 94 height 18
click at [279, 117] on input "40mg" at bounding box center [469, 118] width 93 height 18
click at [279, 48] on span "Archive selected" at bounding box center [278, 45] width 54 height 7
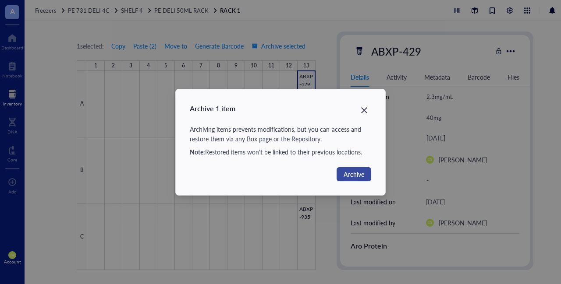
click at [279, 173] on button "Archive" at bounding box center [353, 174] width 35 height 14
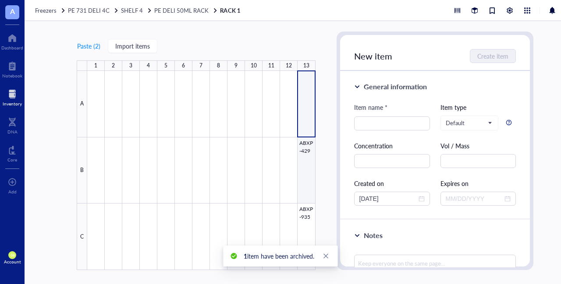
click at [279, 171] on div at bounding box center [201, 170] width 228 height 199
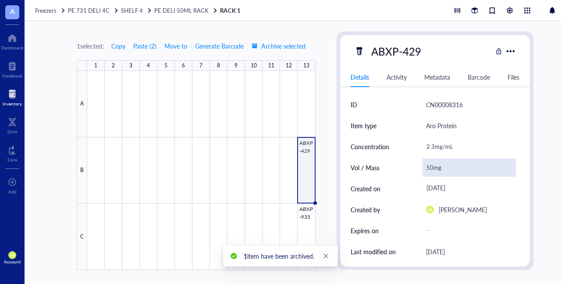
click at [279, 169] on div "50mg" at bounding box center [469, 168] width 94 height 18
click at [279, 167] on input "50mg" at bounding box center [469, 168] width 93 height 18
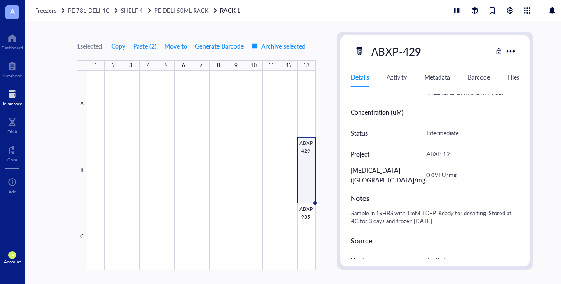
scroll to position [278, 0]
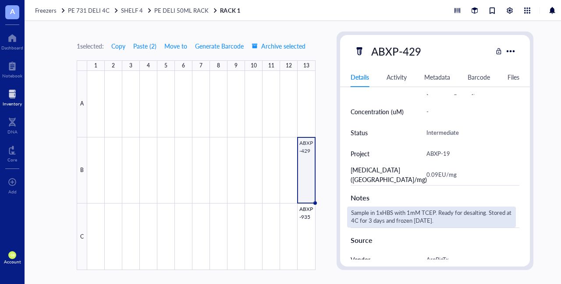
click at [279, 212] on div "Sample in 1xHBS with 1mM TCEP. Ready for desalting. Stored at 4C for 3 days and…" at bounding box center [431, 217] width 169 height 21
click at [279, 213] on textarea "Sample in 1xHBS with 1mM TCEP. Ready for desalting. Stored at 4C for 3 days and…" at bounding box center [431, 217] width 168 height 19
click at [279, 220] on textarea "Sample in 1xHBS with 5mM TCEP. Ready for desalting. Stored at 4C for 3 days and…" at bounding box center [431, 217] width 168 height 19
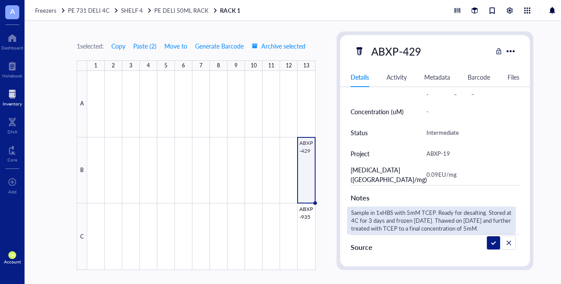
drag, startPoint x: 452, startPoint y: 220, endPoint x: 516, endPoint y: 233, distance: 65.2
click at [279, 233] on div "ID CN00008316 Item type Aro Protein Concentration 2.3mg/mL Vol / Mass 30mg Crea…" at bounding box center [435, 99] width 190 height 566
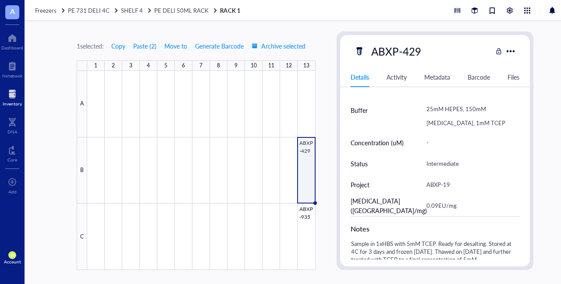
scroll to position [246, 0]
click at [279, 230] on div at bounding box center [201, 170] width 228 height 199
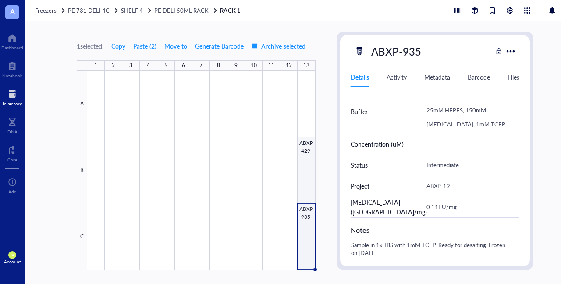
click at [279, 173] on div at bounding box center [201, 170] width 228 height 199
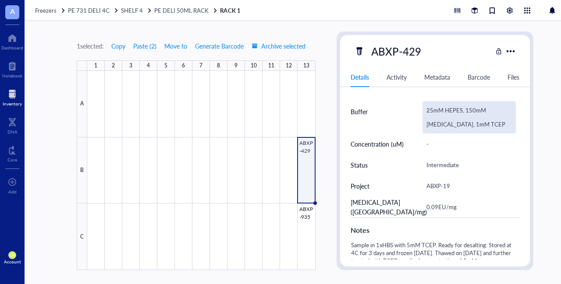
click at [279, 124] on div "25mM HEPES, 150mM [MEDICAL_DATA], 1mM TCEP" at bounding box center [469, 117] width 94 height 32
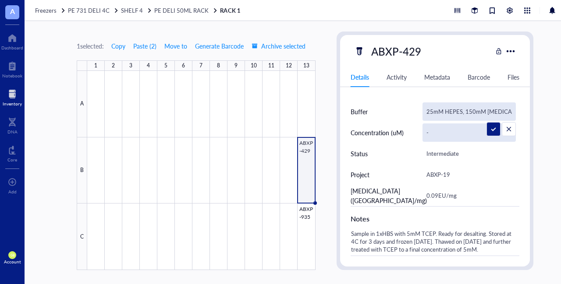
scroll to position [0, 47]
click at [279, 110] on input "25mM HEPES, 150mM [MEDICAL_DATA], 1mM TCEP" at bounding box center [469, 112] width 93 height 18
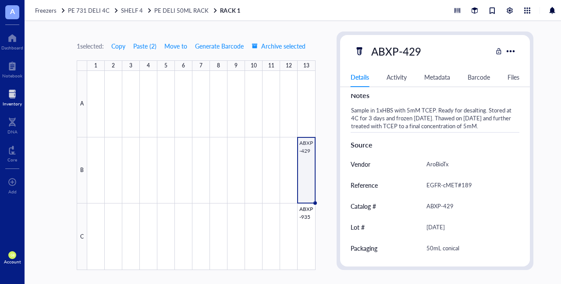
scroll to position [385, 0]
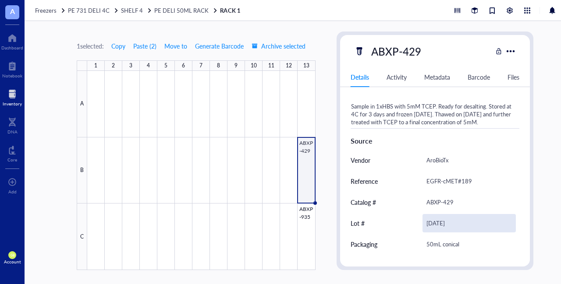
click at [279, 222] on div "[DATE]" at bounding box center [469, 223] width 94 height 18
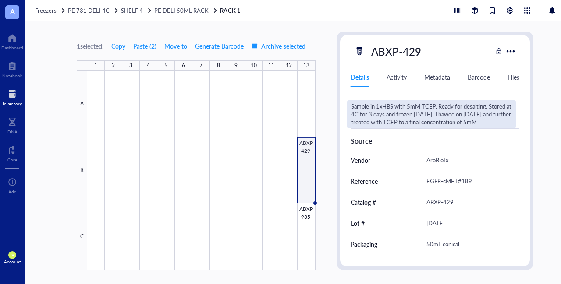
click at [279, 104] on div "Sample in 1xHBS with 5mM TCEP. Ready for desalting. Stored at 4C for 3 days and…" at bounding box center [431, 114] width 169 height 28
click at [279, 104] on textarea "Sample in 1xHBS with 5mM TCEP. Ready for desalting. Stored at 4C for 3 days and…" at bounding box center [431, 114] width 168 height 27
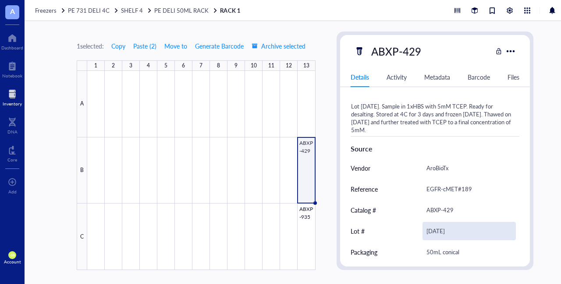
click at [279, 228] on div "[DATE]" at bounding box center [469, 231] width 94 height 18
drag, startPoint x: 452, startPoint y: 229, endPoint x: 442, endPoint y: 229, distance: 10.1
click at [279, 229] on div "[DATE]" at bounding box center [469, 231] width 94 height 18
drag, startPoint x: 454, startPoint y: 230, endPoint x: 419, endPoint y: 231, distance: 34.6
click at [279, 231] on div "Lot # [DATE]" at bounding box center [434, 231] width 169 height 21
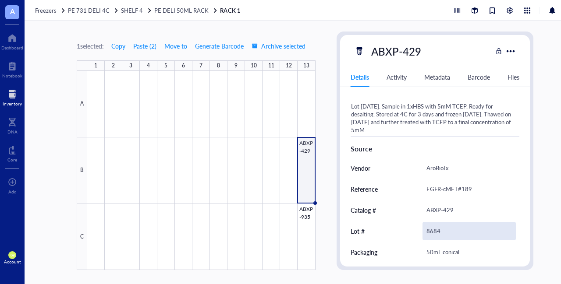
scroll to position [407, 0]
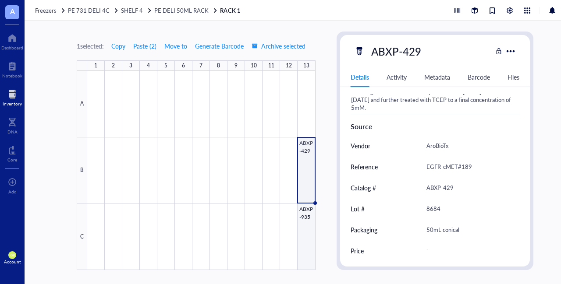
click at [279, 218] on div at bounding box center [201, 170] width 228 height 199
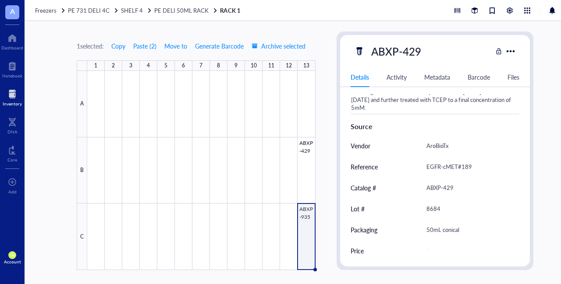
scroll to position [392, 0]
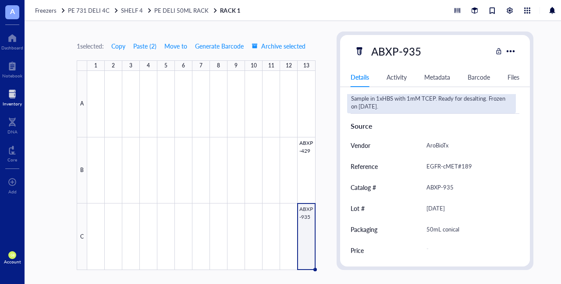
click at [279, 98] on div "Sample in 1xHBS with 1mM TCEP. Ready for desalting. Frozen on [DATE]." at bounding box center [431, 102] width 169 height 21
click at [279, 98] on textarea "Sample in 1xHBS with 1mM TCEP. Ready for desalting. Frozen on [DATE]." at bounding box center [431, 102] width 168 height 19
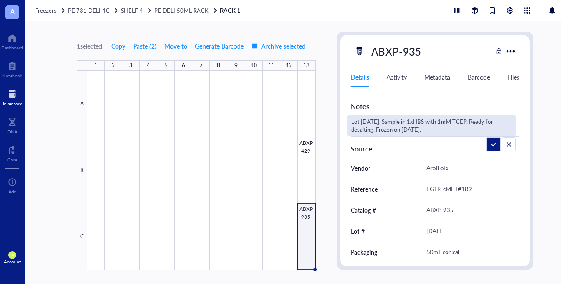
scroll to position [366, 0]
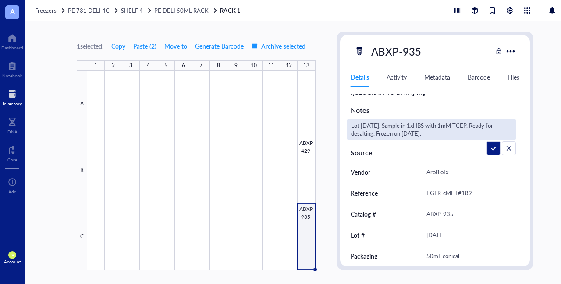
drag, startPoint x: 447, startPoint y: 97, endPoint x: 449, endPoint y: 108, distance: 11.5
click at [279, 108] on div "Notes Lot [DATE]. Sample in 1xHBS with 1mM TCEP. Ready for desalting. Frozen on…" at bounding box center [434, 119] width 169 height 42
drag, startPoint x: 389, startPoint y: 124, endPoint x: 475, endPoint y: 126, distance: 86.3
click at [279, 126] on textarea "Lot [DATE]. Sample in 1xHBS with 5mM TCEP. Ready for desalting. Frozen on [DATE…" at bounding box center [431, 129] width 168 height 19
click at [279, 124] on textarea "Lot [DATE]. Ready for desalting. Frozen on [DATE]." at bounding box center [431, 129] width 168 height 19
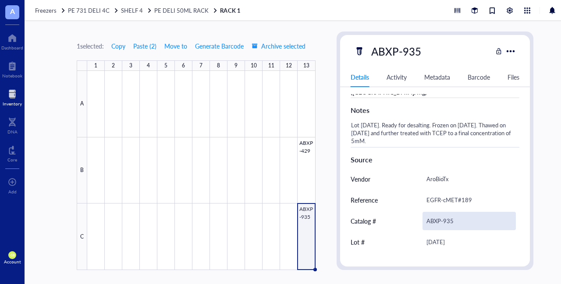
scroll to position [399, 0]
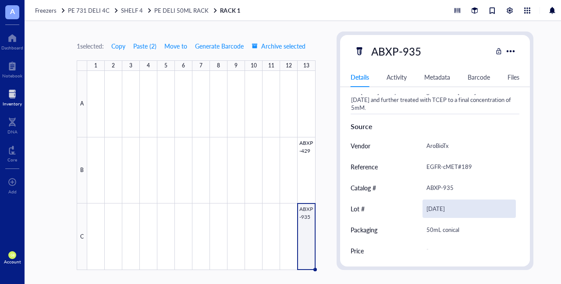
click at [279, 210] on div "[DATE]" at bounding box center [469, 209] width 94 height 18
drag, startPoint x: 462, startPoint y: 210, endPoint x: 408, endPoint y: 212, distance: 53.5
click at [279, 212] on div "Lot # [DATE]" at bounding box center [434, 208] width 169 height 21
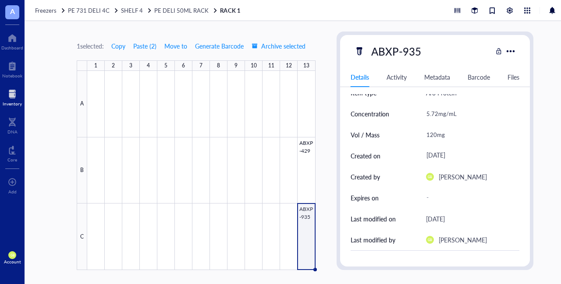
scroll to position [26, 0]
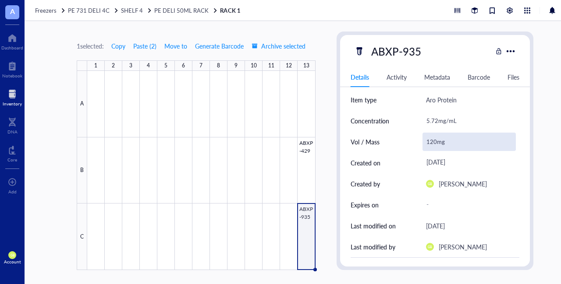
click at [279, 141] on div "120mg" at bounding box center [469, 142] width 94 height 18
click at [279, 141] on input "120mg" at bounding box center [469, 142] width 93 height 18
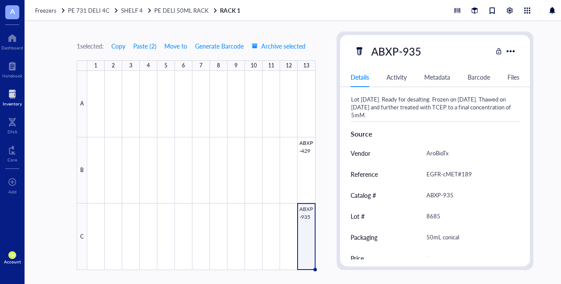
scroll to position [392, 0]
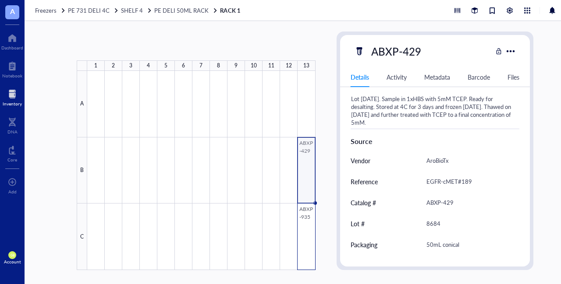
drag, startPoint x: 310, startPoint y: 165, endPoint x: 308, endPoint y: 238, distance: 72.7
click at [279, 238] on div at bounding box center [201, 170] width 228 height 199
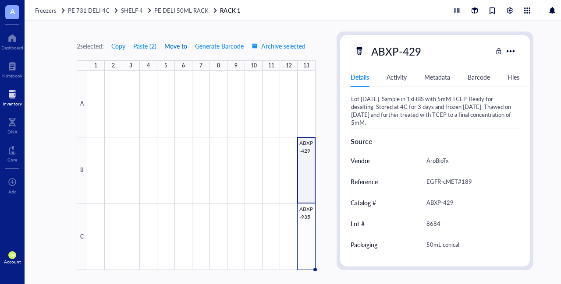
click at [174, 47] on span "Move to" at bounding box center [175, 45] width 23 height 7
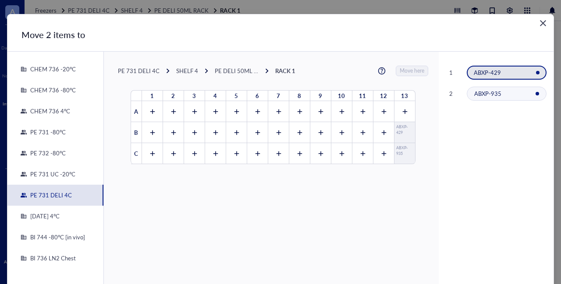
click at [41, 152] on div "PE 732 -80°C" at bounding box center [46, 153] width 39 height 8
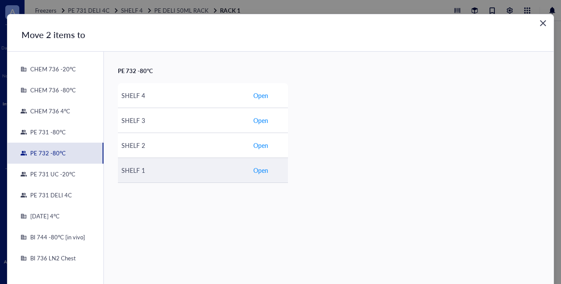
click at [261, 166] on span "Open" at bounding box center [260, 171] width 15 height 10
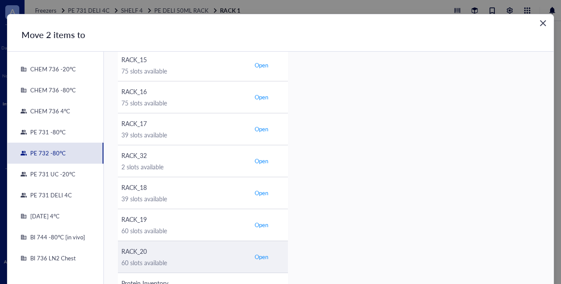
scroll to position [49, 0]
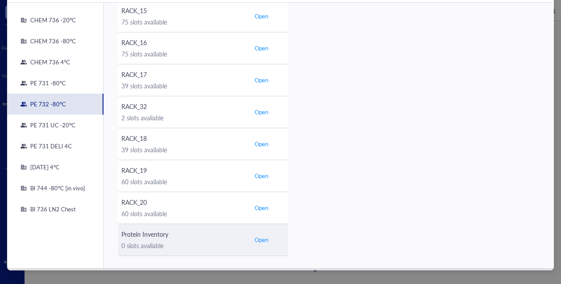
click at [261, 238] on span "Open" at bounding box center [262, 240] width 14 height 8
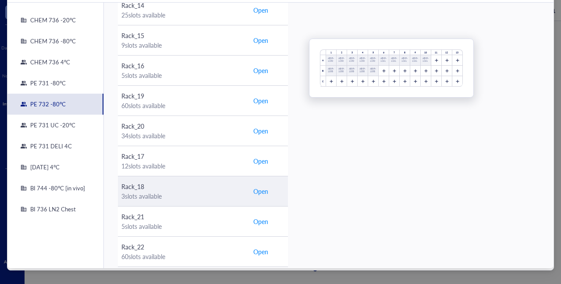
click at [262, 189] on span "Open" at bounding box center [260, 192] width 15 height 10
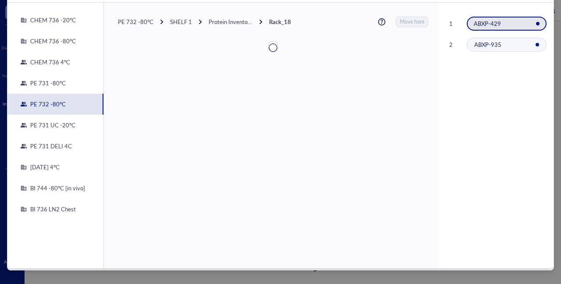
scroll to position [0, 0]
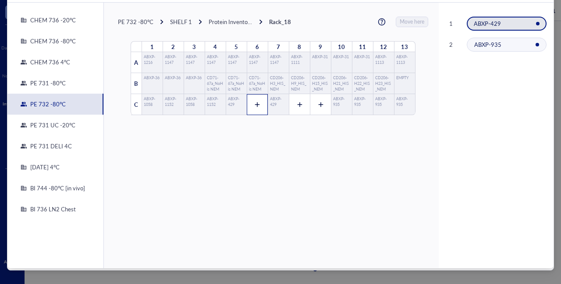
click at [254, 103] on icon at bounding box center [257, 105] width 6 height 6
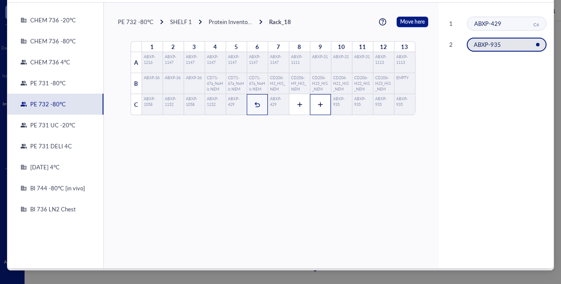
click at [279, 103] on icon at bounding box center [320, 105] width 6 height 6
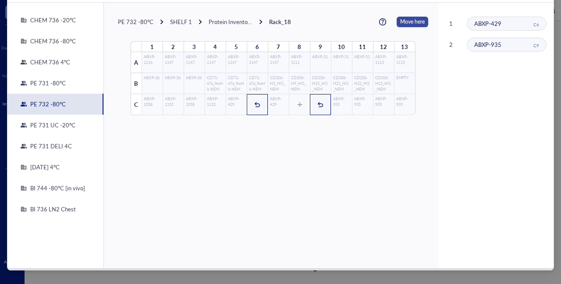
click at [279, 20] on span "Move here" at bounding box center [412, 22] width 25 height 11
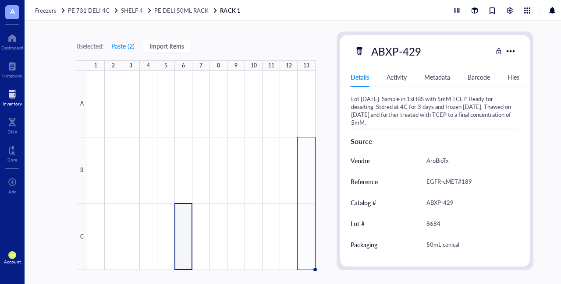
click at [11, 96] on div at bounding box center [12, 94] width 19 height 14
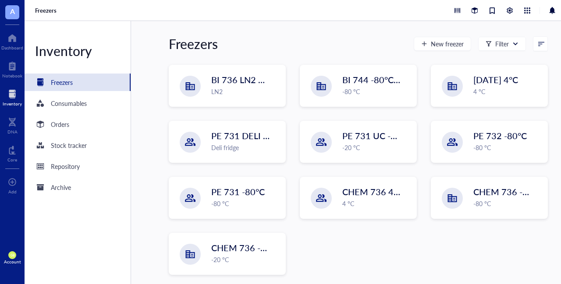
scroll to position [94, 0]
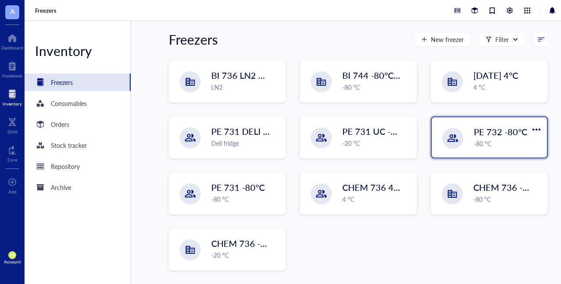
click at [279, 135] on span "PE 732 -80°C" at bounding box center [500, 132] width 53 height 12
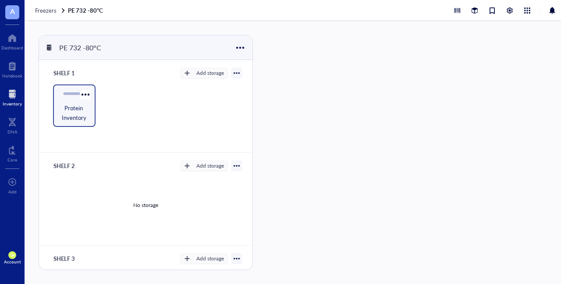
click at [72, 105] on span "Protein Inventory" at bounding box center [74, 112] width 34 height 19
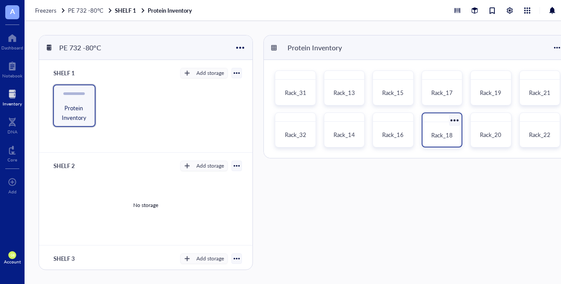
click at [279, 128] on div "Rack_18" at bounding box center [442, 135] width 32 height 19
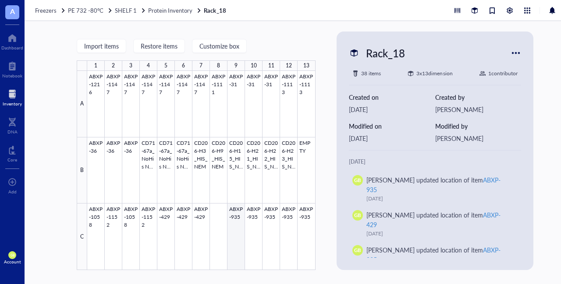
click at [235, 208] on div at bounding box center [201, 170] width 228 height 199
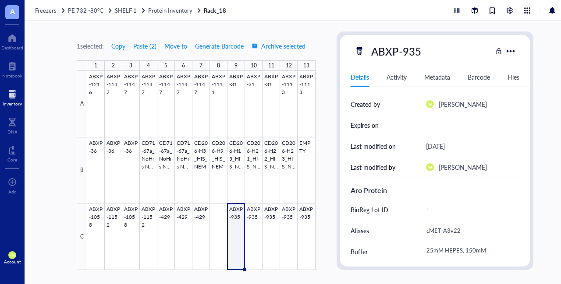
scroll to position [106, 0]
click at [279, 206] on div at bounding box center [201, 170] width 228 height 199
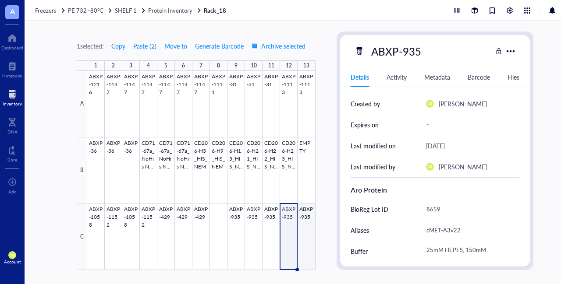
click at [279, 206] on div at bounding box center [201, 170] width 228 height 199
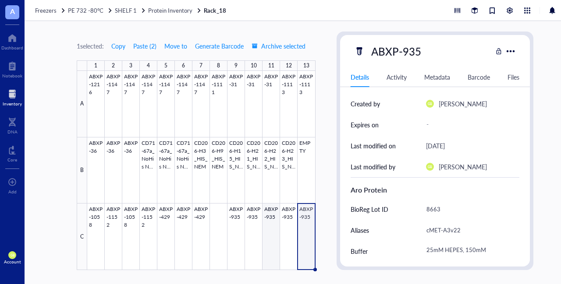
click at [273, 209] on div at bounding box center [201, 170] width 228 height 199
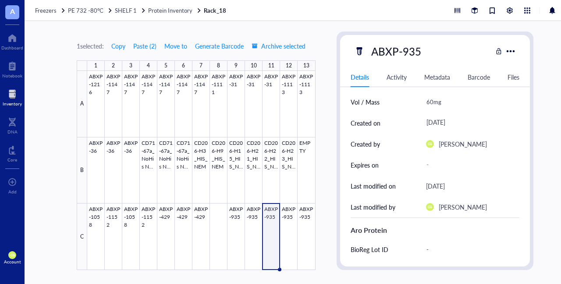
scroll to position [66, 0]
click at [236, 209] on div at bounding box center [201, 170] width 228 height 199
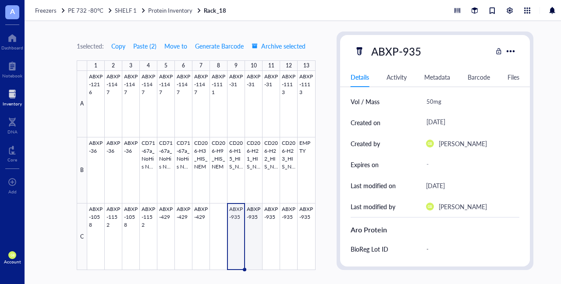
click at [254, 209] on div at bounding box center [201, 170] width 228 height 199
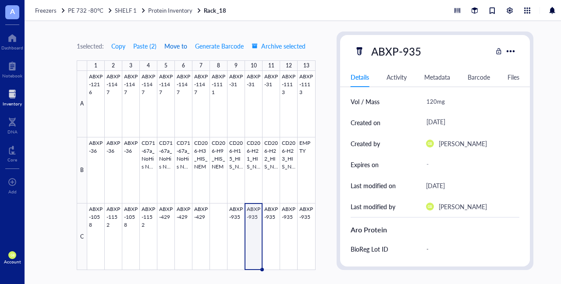
click at [179, 46] on span "Move to" at bounding box center [175, 45] width 23 height 7
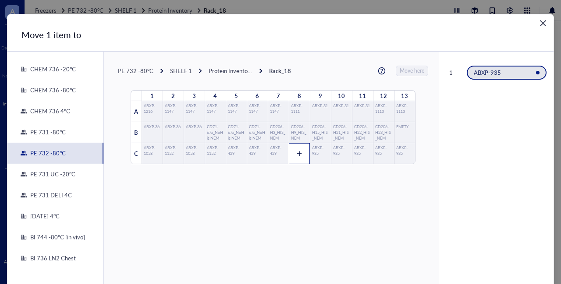
click at [279, 156] on icon at bounding box center [299, 154] width 6 height 6
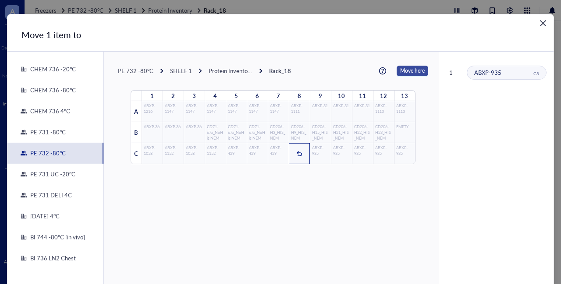
click at [279, 72] on span "Move here" at bounding box center [412, 71] width 25 height 11
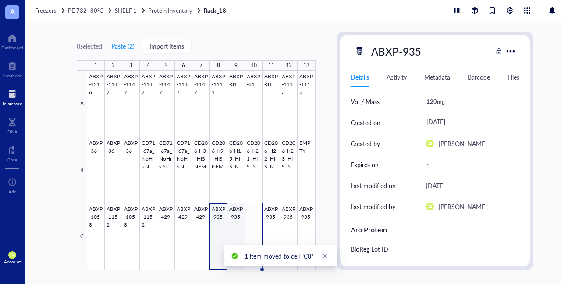
click at [242, 209] on div at bounding box center [201, 170] width 228 height 199
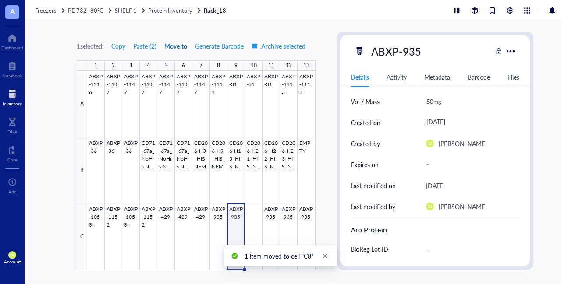
click at [181, 45] on span "Move to" at bounding box center [175, 45] width 23 height 7
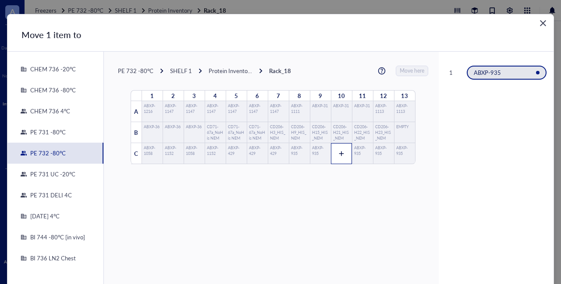
click at [279, 154] on icon at bounding box center [341, 154] width 5 height 5
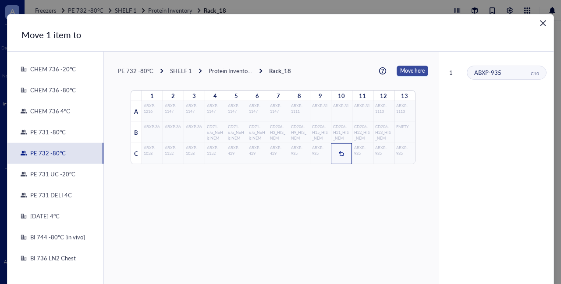
click at [279, 70] on span "Move here" at bounding box center [412, 71] width 25 height 11
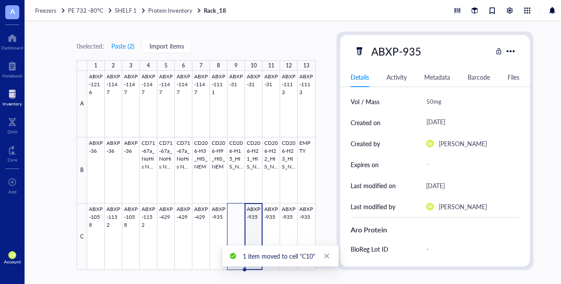
click at [254, 207] on div at bounding box center [201, 170] width 228 height 199
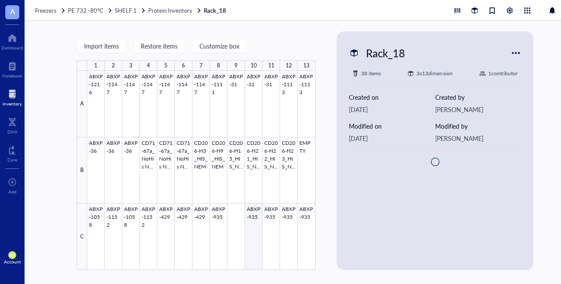
click at [254, 207] on div at bounding box center [201, 170] width 228 height 199
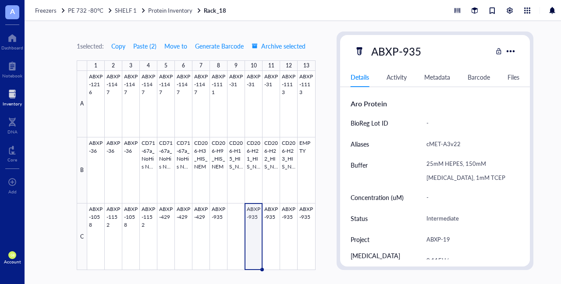
scroll to position [190, 0]
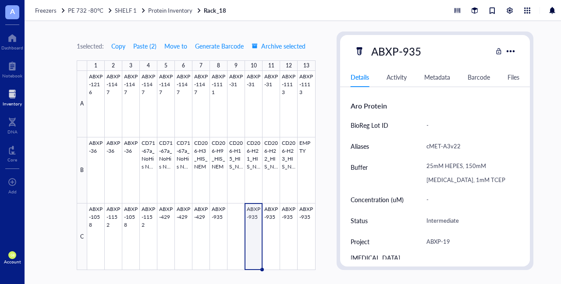
click at [279, 177] on div "25mM HEPES, 150mM [MEDICAL_DATA], 1mM TCEP" at bounding box center [469, 173] width 94 height 32
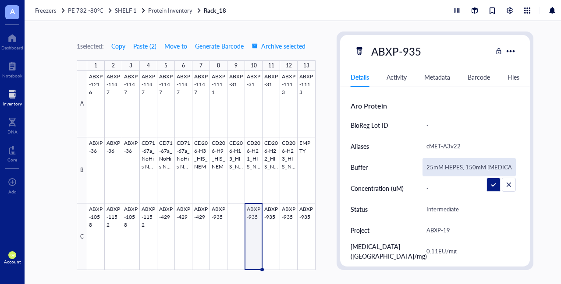
scroll to position [0, 47]
click at [279, 167] on input "25mM HEPES, 150mM [MEDICAL_DATA], 1mM TCEP" at bounding box center [469, 168] width 93 height 18
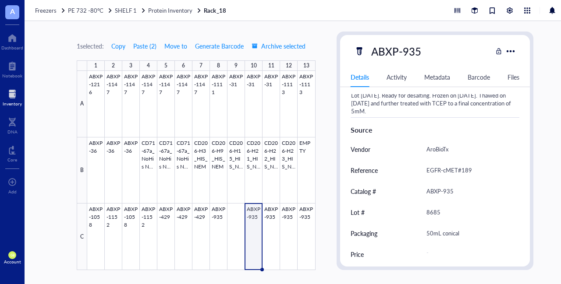
scroll to position [399, 0]
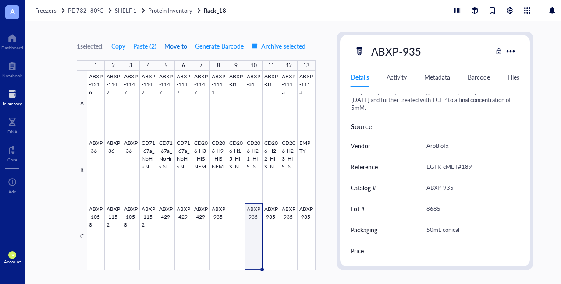
click at [172, 47] on span "Move to" at bounding box center [175, 45] width 23 height 7
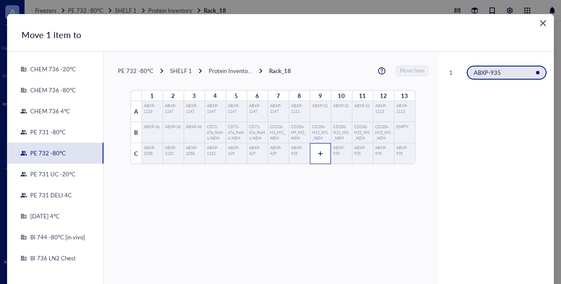
click at [279, 152] on icon at bounding box center [320, 154] width 6 height 6
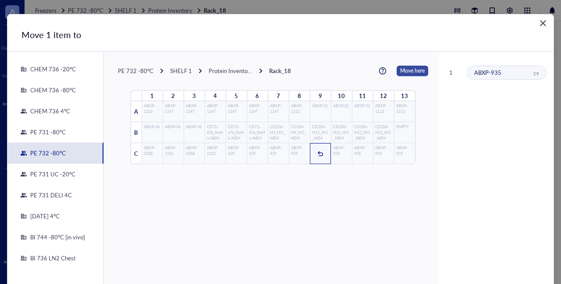
click at [279, 71] on span "Move here" at bounding box center [412, 71] width 25 height 11
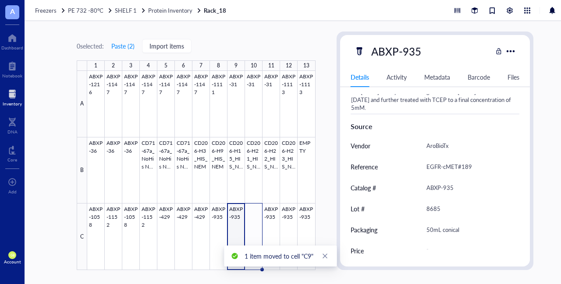
click at [237, 207] on div at bounding box center [201, 170] width 228 height 199
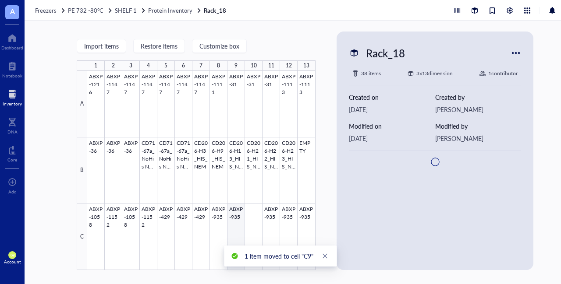
click at [237, 207] on div at bounding box center [201, 170] width 228 height 199
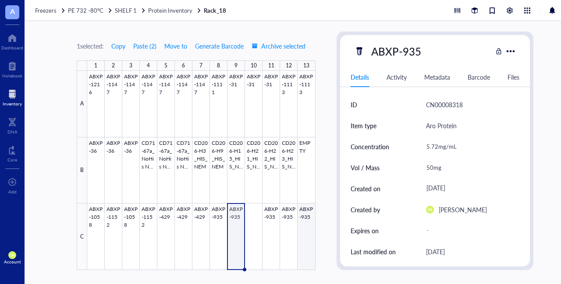
click at [279, 206] on div at bounding box center [201, 170] width 228 height 199
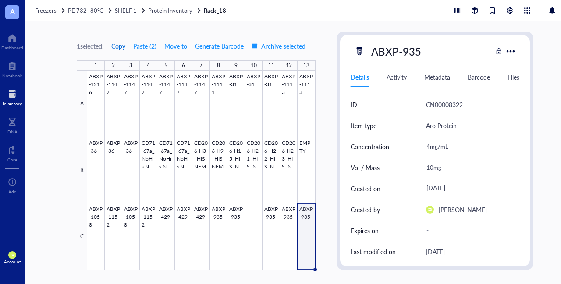
click at [124, 44] on span "Copy" at bounding box center [118, 45] width 14 height 7
click at [253, 222] on div at bounding box center [201, 170] width 228 height 199
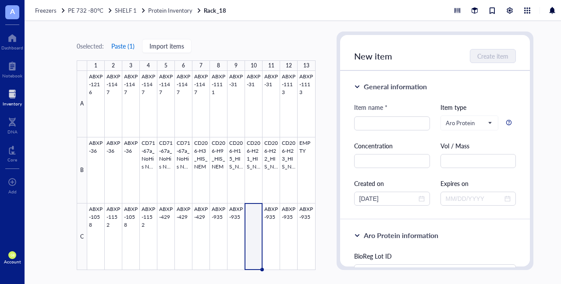
click at [125, 48] on button "Paste ( 1 )" at bounding box center [123, 46] width 24 height 14
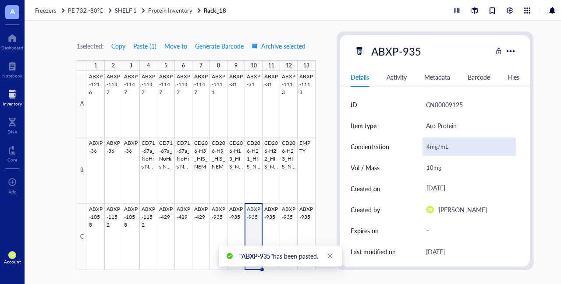
click at [279, 146] on div "4mg/mL" at bounding box center [469, 147] width 94 height 18
click at [279, 146] on input "4mg/mL" at bounding box center [469, 147] width 93 height 18
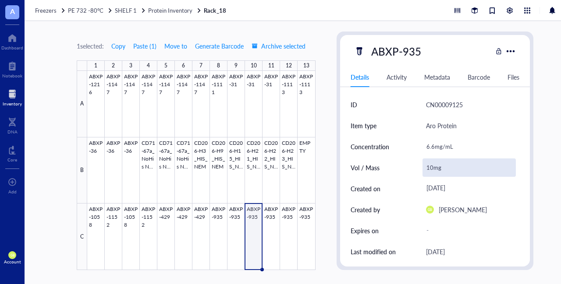
click at [279, 167] on div "10mg" at bounding box center [469, 168] width 94 height 18
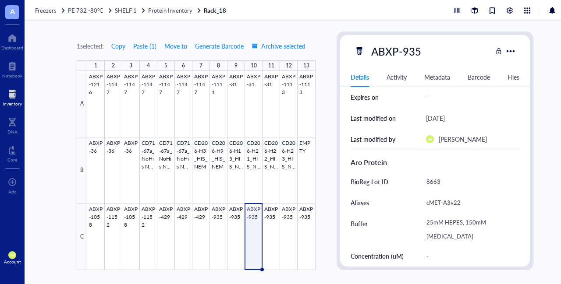
scroll to position [136, 0]
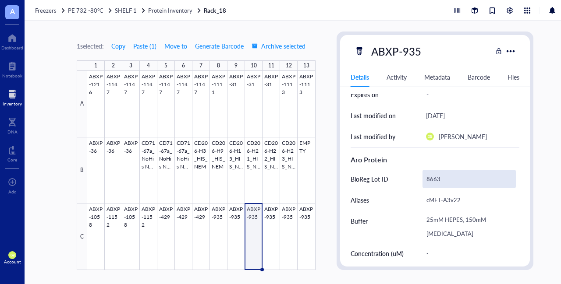
click at [279, 179] on div "8663" at bounding box center [469, 179] width 94 height 18
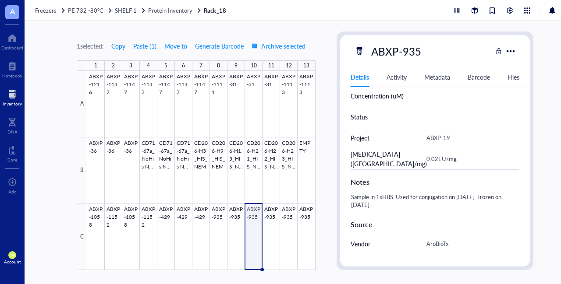
scroll to position [298, 0]
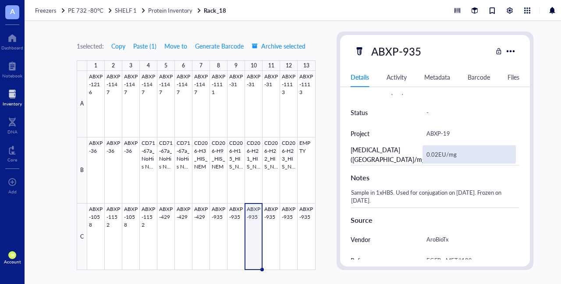
click at [279, 156] on div "0.02EU/mg" at bounding box center [469, 154] width 94 height 18
drag, startPoint x: 464, startPoint y: 156, endPoint x: 398, endPoint y: 156, distance: 66.6
click at [279, 156] on div "[MEDICAL_DATA] ([GEOGRAPHIC_DATA]/mg) 0.02EU/mg" at bounding box center [434, 154] width 169 height 21
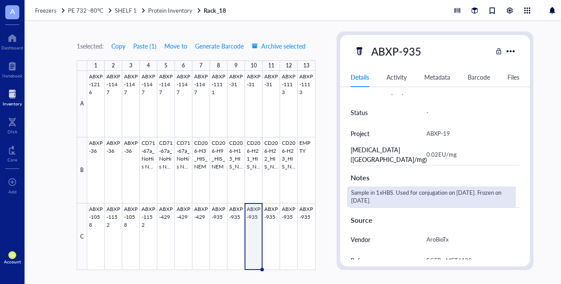
click at [279, 198] on div "Sample in 1xHBS. Used for conjugation on [DATE]. Frozen on [DATE]." at bounding box center [431, 197] width 169 height 21
click at [279, 191] on div "Sample in 1xHBS. Used for conjugation on [DATE]. Frozen on [DATE]." at bounding box center [431, 197] width 169 height 21
drag, startPoint x: 470, startPoint y: 191, endPoint x: 464, endPoint y: 193, distance: 6.8
click at [279, 193] on textarea "Sample in 1xHBS. Used for conjugation on [DATE]. Frozen on [DATE]." at bounding box center [431, 196] width 168 height 19
drag, startPoint x: 370, startPoint y: 200, endPoint x: 365, endPoint y: 201, distance: 4.4
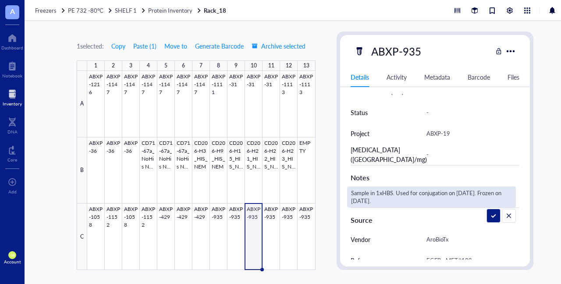
click at [279, 201] on textarea "Sample in 1xHBS. Used for conjugation on [DATE]. Frozen on [DATE]." at bounding box center [431, 196] width 168 height 19
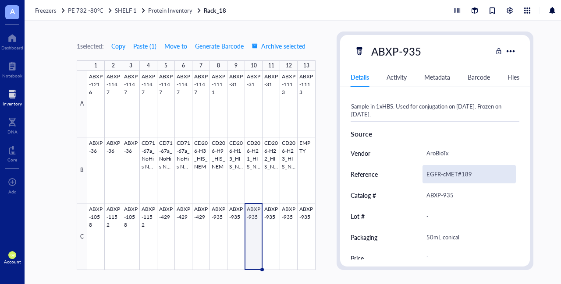
scroll to position [386, 0]
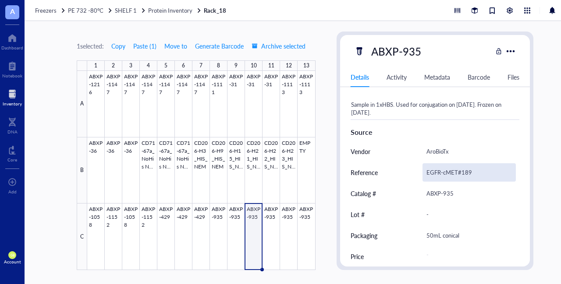
click at [279, 168] on div "EGFR-cMET#189" at bounding box center [469, 172] width 94 height 18
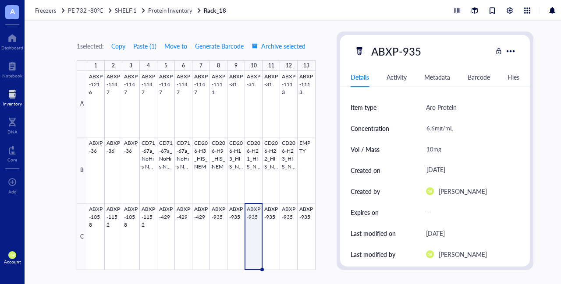
scroll to position [0, 0]
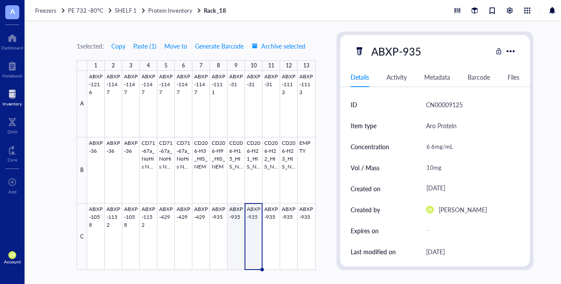
click at [237, 215] on div at bounding box center [201, 170] width 228 height 199
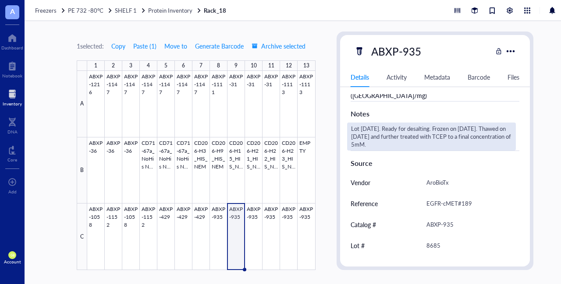
scroll to position [363, 0]
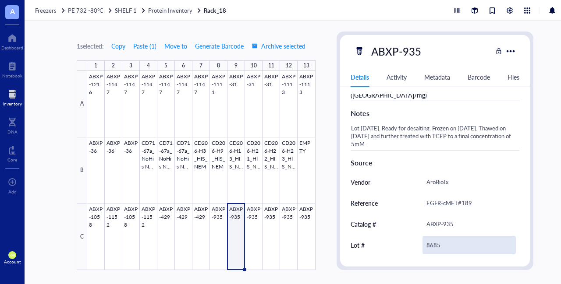
click at [279, 241] on div "8685" at bounding box center [469, 245] width 94 height 18
drag, startPoint x: 445, startPoint y: 247, endPoint x: 422, endPoint y: 244, distance: 22.9
click at [279, 244] on input "8685" at bounding box center [469, 246] width 93 height 18
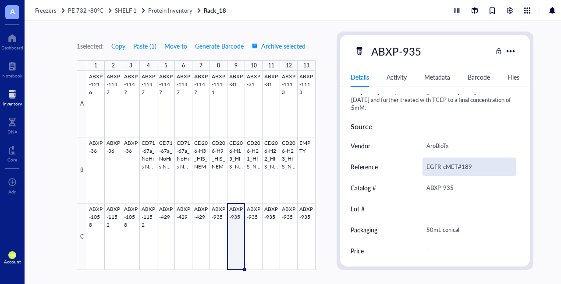
click at [279, 162] on div "EGFR-cMET#189" at bounding box center [469, 167] width 94 height 18
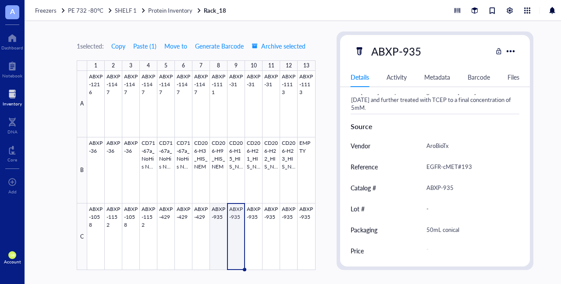
click at [218, 214] on div at bounding box center [201, 170] width 228 height 199
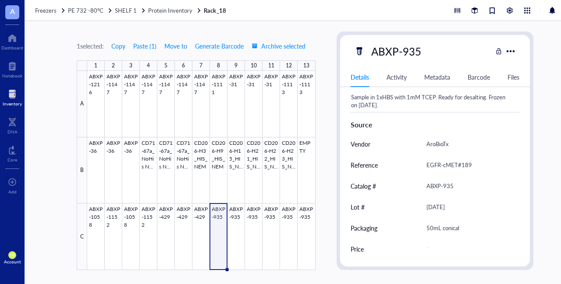
scroll to position [392, 0]
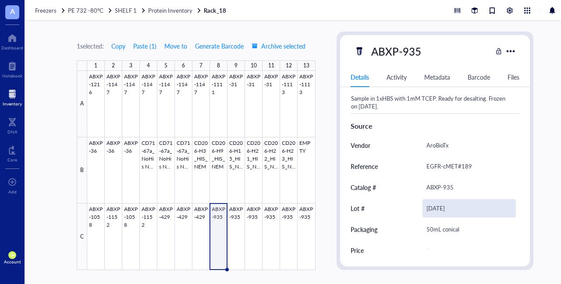
click at [279, 207] on div "[DATE]" at bounding box center [469, 208] width 94 height 18
drag, startPoint x: 456, startPoint y: 207, endPoint x: 398, endPoint y: 207, distance: 57.8
click at [279, 207] on div "Lot # [DATE]" at bounding box center [434, 208] width 169 height 21
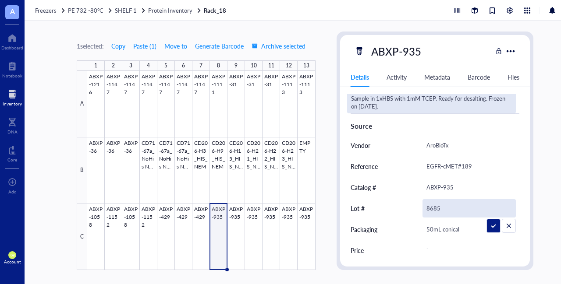
click at [279, 99] on div "Sample in 1xHBS with 1mM TCEP. Ready for desalting. Frozen on [DATE]." at bounding box center [431, 102] width 169 height 21
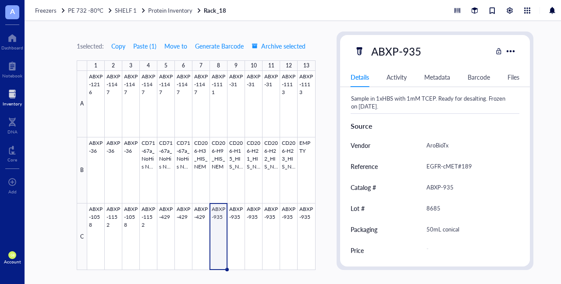
click at [279, 99] on div "Sample in 1xHBS with 1mM TCEP. Ready for desalting. Frozen on [DATE]." at bounding box center [431, 102] width 169 height 21
click at [201, 212] on div at bounding box center [201, 170] width 228 height 199
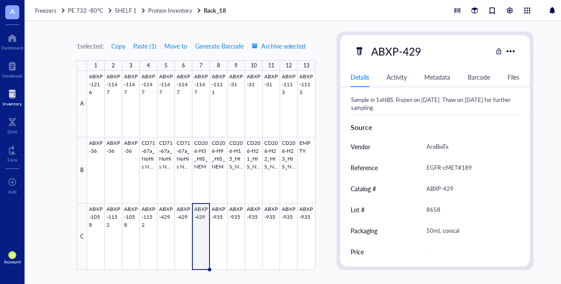
scroll to position [392, 0]
click at [180, 210] on div at bounding box center [201, 170] width 228 height 199
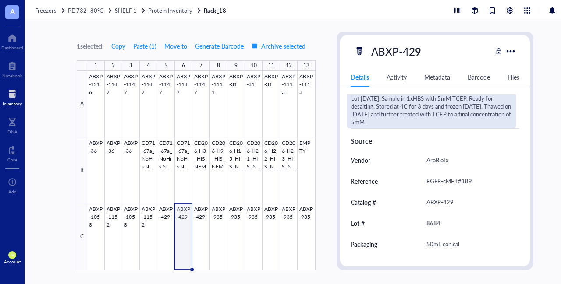
click at [279, 122] on div "Lot [DATE]. Sample in 1xHBS with 5mM TCEP. Ready for desalting. Stored at 4C fo…" at bounding box center [431, 110] width 169 height 36
drag, startPoint x: 417, startPoint y: 122, endPoint x: 346, endPoint y: 114, distance: 71.4
click at [279, 121] on textarea "Lot [DATE]. Sample in 1xHBS with 5mM TCEP. Ready for desalting. Stored at 4C fo…" at bounding box center [431, 110] width 168 height 35
click at [279, 221] on div "8684" at bounding box center [469, 223] width 94 height 18
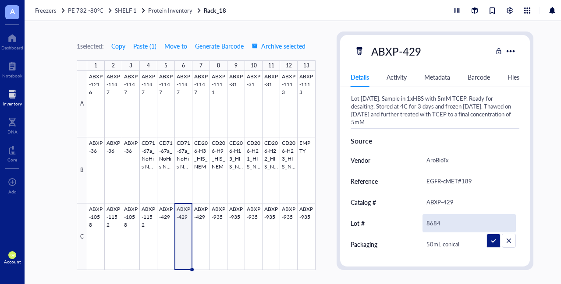
drag, startPoint x: 443, startPoint y: 221, endPoint x: 408, endPoint y: 223, distance: 35.1
click at [279, 223] on div "Lot # 8684" at bounding box center [434, 223] width 169 height 21
click at [279, 217] on div "-" at bounding box center [469, 223] width 94 height 18
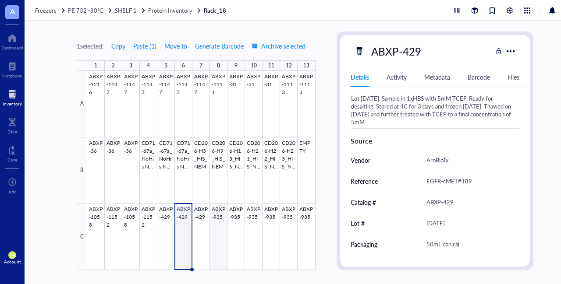
click at [216, 207] on div at bounding box center [201, 170] width 228 height 199
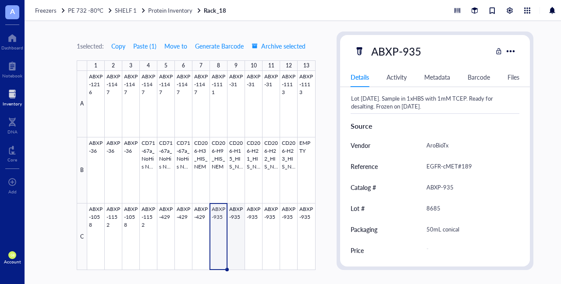
click at [238, 212] on div at bounding box center [201, 170] width 228 height 199
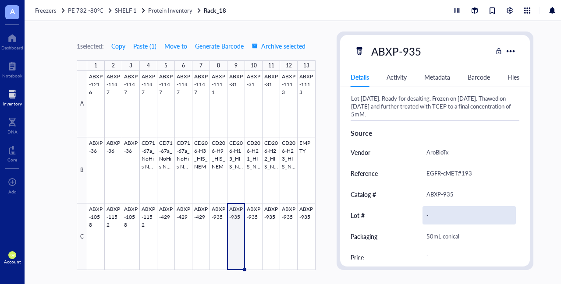
click at [279, 207] on div "-" at bounding box center [469, 215] width 94 height 18
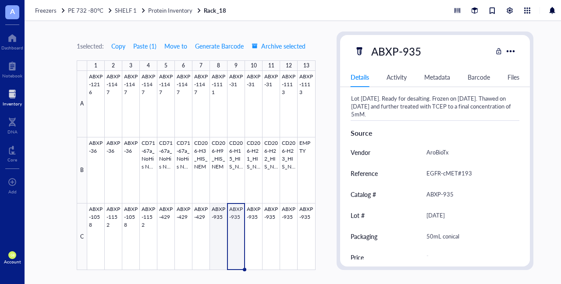
click at [220, 211] on div at bounding box center [201, 170] width 228 height 199
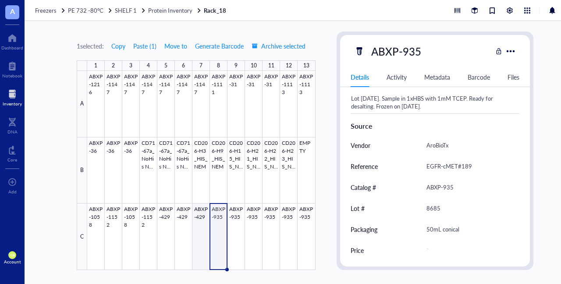
click at [197, 212] on div at bounding box center [201, 170] width 228 height 199
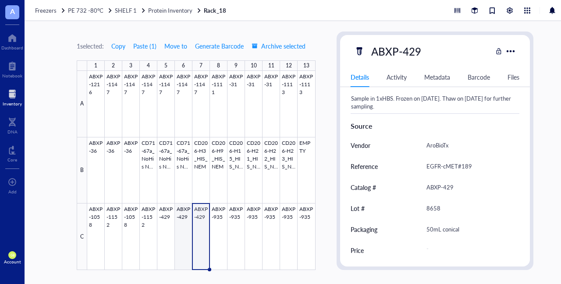
click at [184, 211] on div at bounding box center [201, 170] width 228 height 199
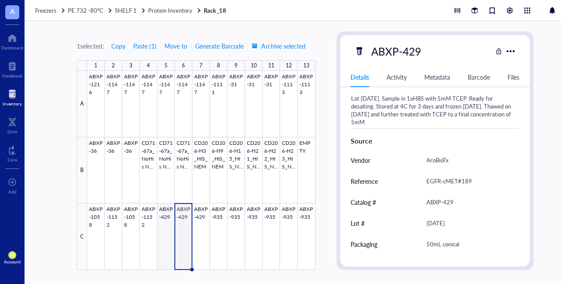
click at [165, 211] on div at bounding box center [201, 170] width 228 height 199
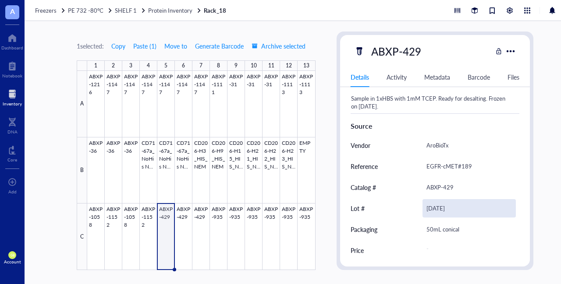
click at [279, 207] on div "[DATE]" at bounding box center [469, 208] width 94 height 18
drag, startPoint x: 455, startPoint y: 207, endPoint x: 408, endPoint y: 207, distance: 46.4
click at [279, 207] on div "Lot # [DATE]" at bounding box center [434, 208] width 169 height 21
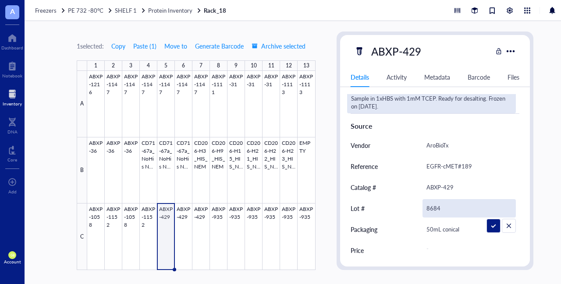
click at [279, 98] on div "Sample in 1xHBS with 1mM TCEP. Ready for desalting. Frozen on [DATE]." at bounding box center [431, 102] width 169 height 21
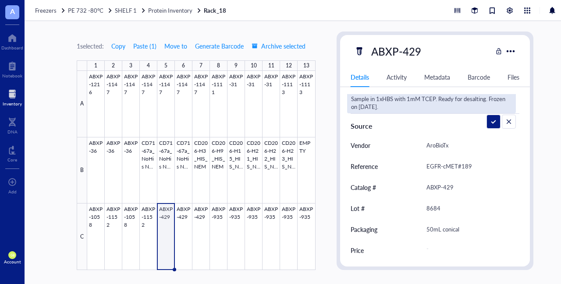
click at [279, 99] on textarea "Sample in 1xHBS with 1mM TCEP. Ready for desalting. Frozen on [DATE]." at bounding box center [431, 102] width 168 height 19
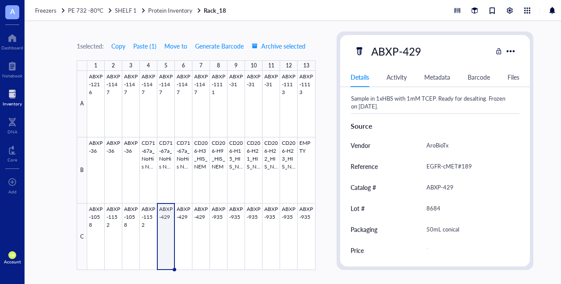
click at [279, 99] on div "Sample in 1xHBS with 1mM TCEP. Ready for desalting. Frozen on [DATE]." at bounding box center [431, 102] width 169 height 21
click at [150, 213] on div at bounding box center [201, 170] width 228 height 199
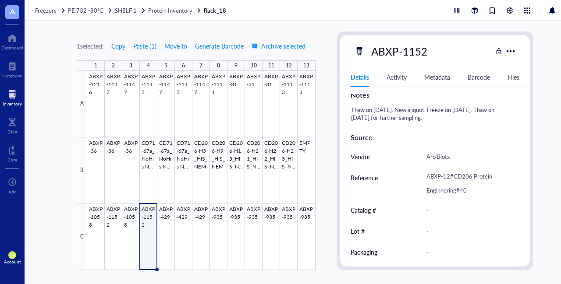
scroll to position [403, 0]
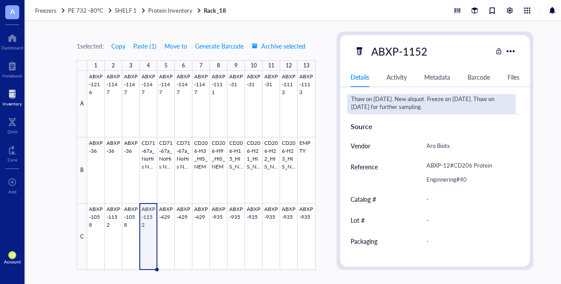
click at [279, 106] on div "Thaw on [DATE]. New aliquot. Freeze on [DATE]. Thaw on [DATE] for further sampl…" at bounding box center [431, 103] width 169 height 21
drag, startPoint x: 501, startPoint y: 106, endPoint x: 439, endPoint y: 107, distance: 62.2
click at [279, 107] on textarea "Thaw on [DATE]. New aliquot. Freeze on [DATE]. Thaw on [DATE] for further sampl…" at bounding box center [431, 103] width 168 height 19
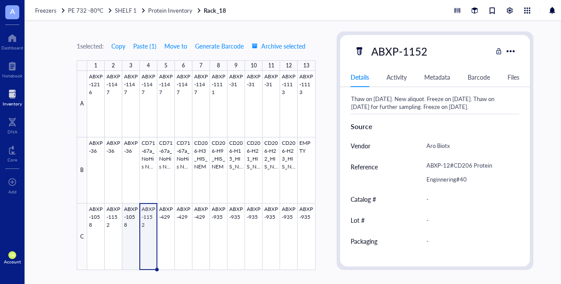
click at [135, 214] on div at bounding box center [201, 170] width 228 height 199
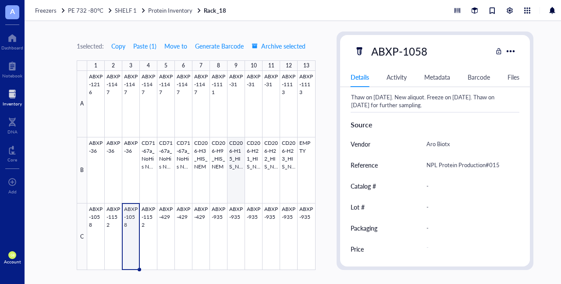
scroll to position [392, 0]
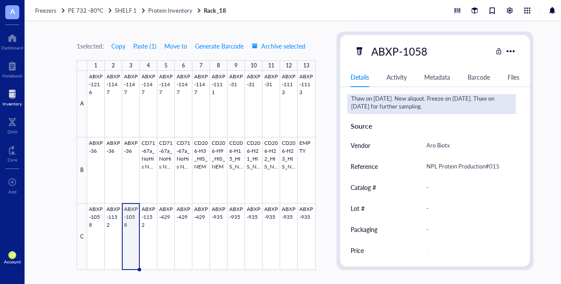
click at [279, 109] on div "Thaw on [DATE]. New aliquot. Freeze on [DATE]. Thaw on [DATE] for further sampl…" at bounding box center [431, 102] width 169 height 21
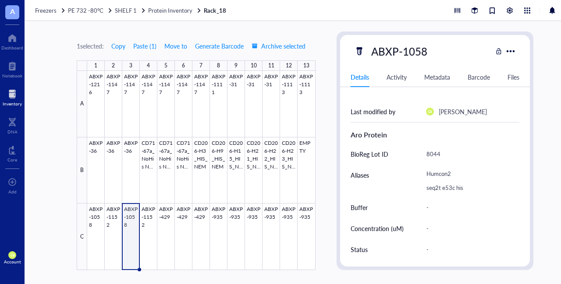
scroll to position [160, 0]
click at [181, 210] on div at bounding box center [201, 170] width 228 height 199
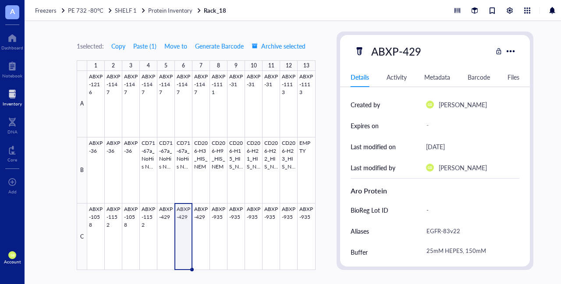
scroll to position [105, 0]
click at [279, 212] on div "-" at bounding box center [469, 210] width 94 height 18
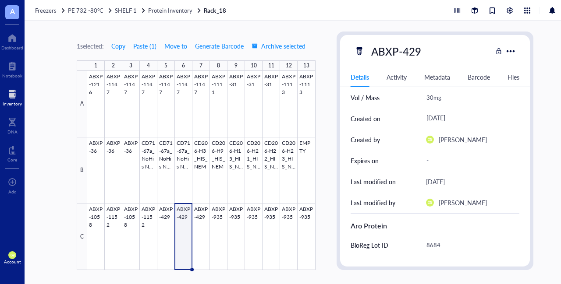
scroll to position [71, 0]
click at [199, 212] on div at bounding box center [201, 170] width 228 height 199
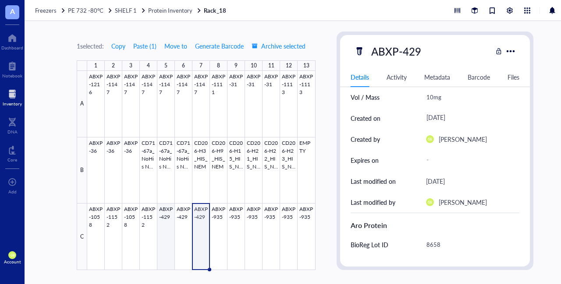
click at [167, 212] on div at bounding box center [201, 170] width 228 height 199
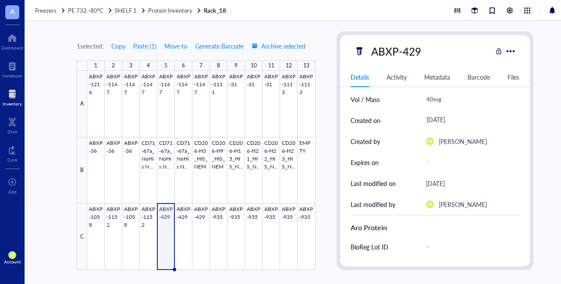
scroll to position [81, 0]
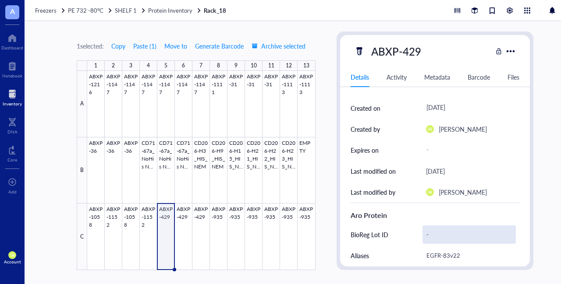
click at [279, 237] on div "-" at bounding box center [469, 235] width 94 height 18
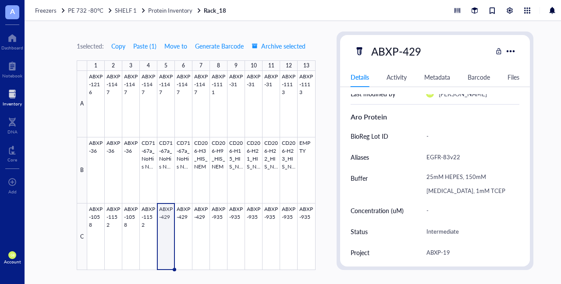
scroll to position [184, 0]
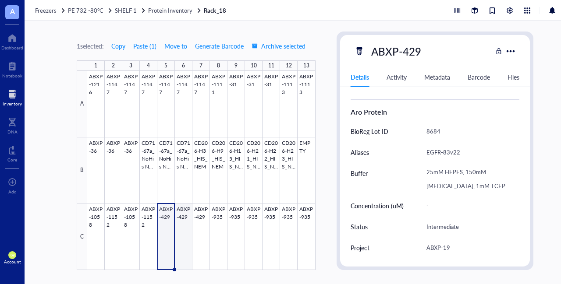
click at [182, 208] on div at bounding box center [201, 170] width 228 height 199
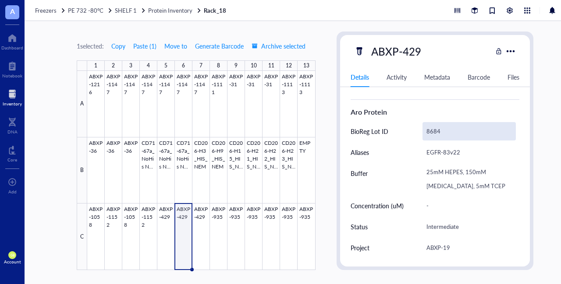
click at [279, 132] on div "8684" at bounding box center [469, 131] width 94 height 18
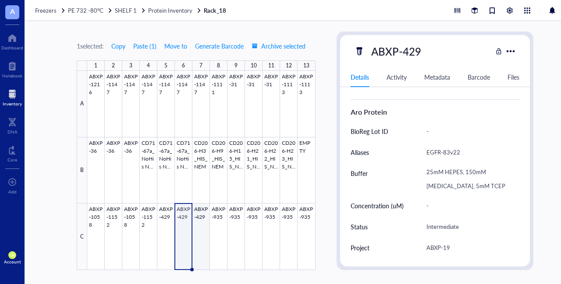
click at [200, 211] on div at bounding box center [201, 170] width 228 height 199
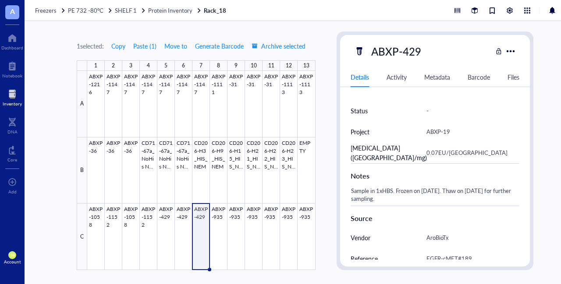
scroll to position [300, 0]
click at [218, 209] on div at bounding box center [201, 170] width 228 height 199
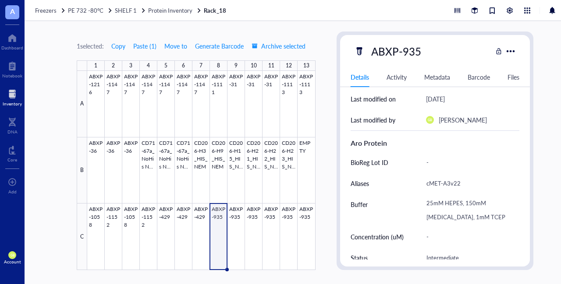
scroll to position [147, 0]
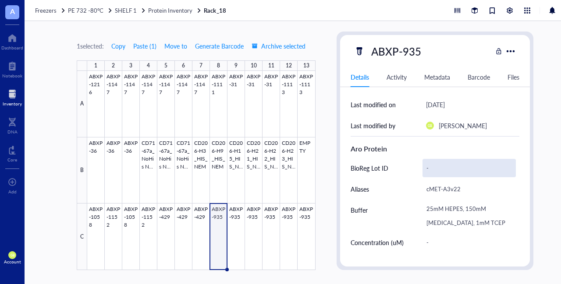
click at [279, 169] on div "-" at bounding box center [469, 168] width 94 height 18
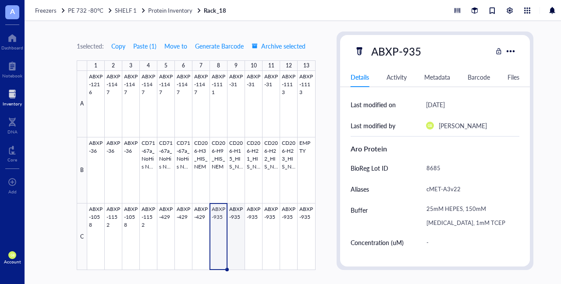
click at [237, 206] on div at bounding box center [201, 170] width 228 height 199
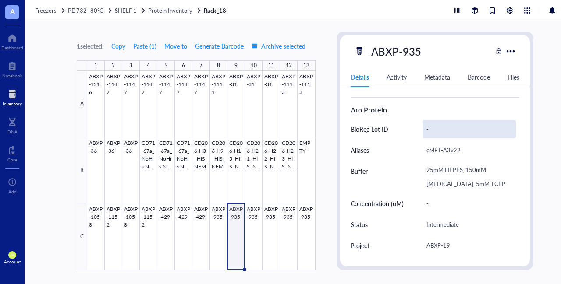
scroll to position [179, 0]
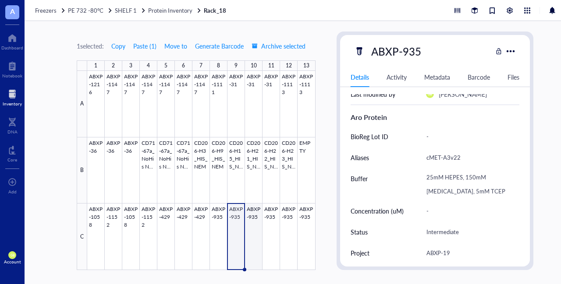
click at [255, 211] on div at bounding box center [201, 170] width 228 height 199
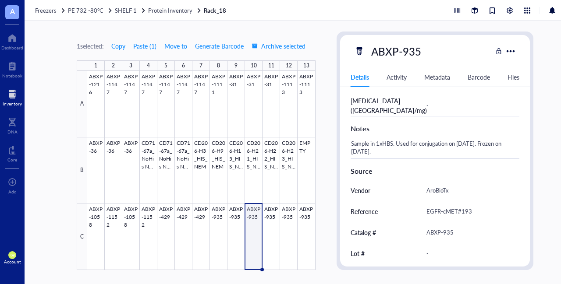
scroll to position [348, 0]
click at [177, 8] on span "Protein Inventory" at bounding box center [170, 10] width 44 height 8
